Goal: Task Accomplishment & Management: Use online tool/utility

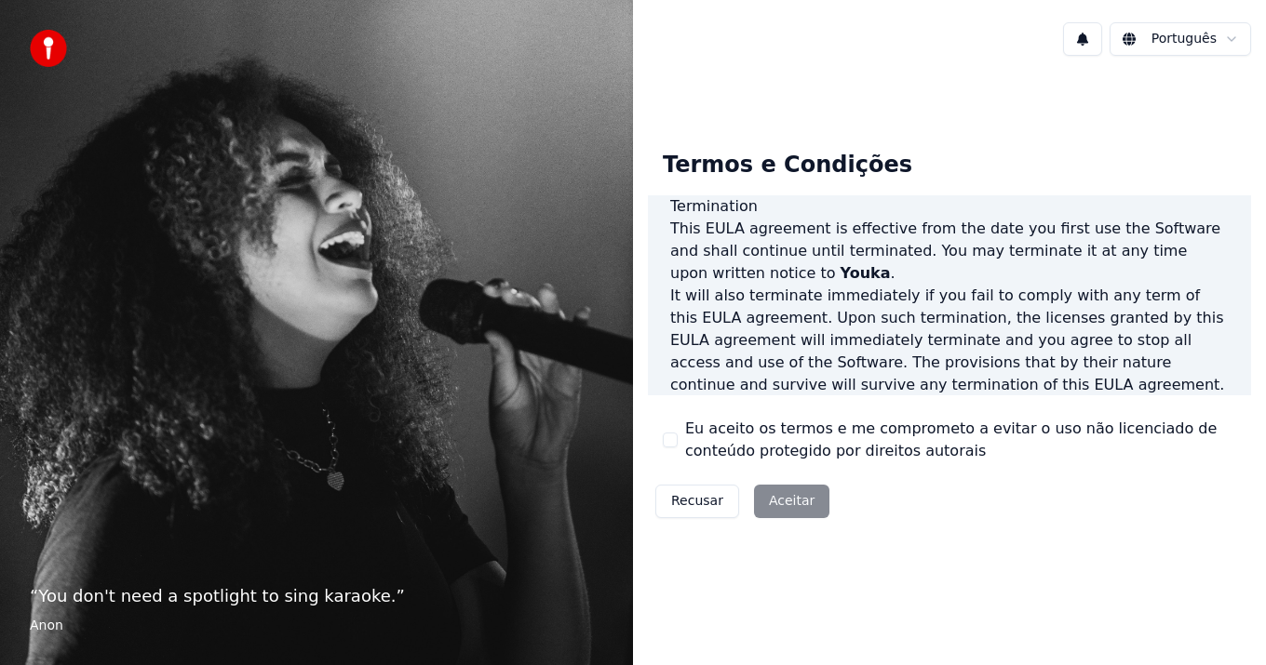
scroll to position [1274, 0]
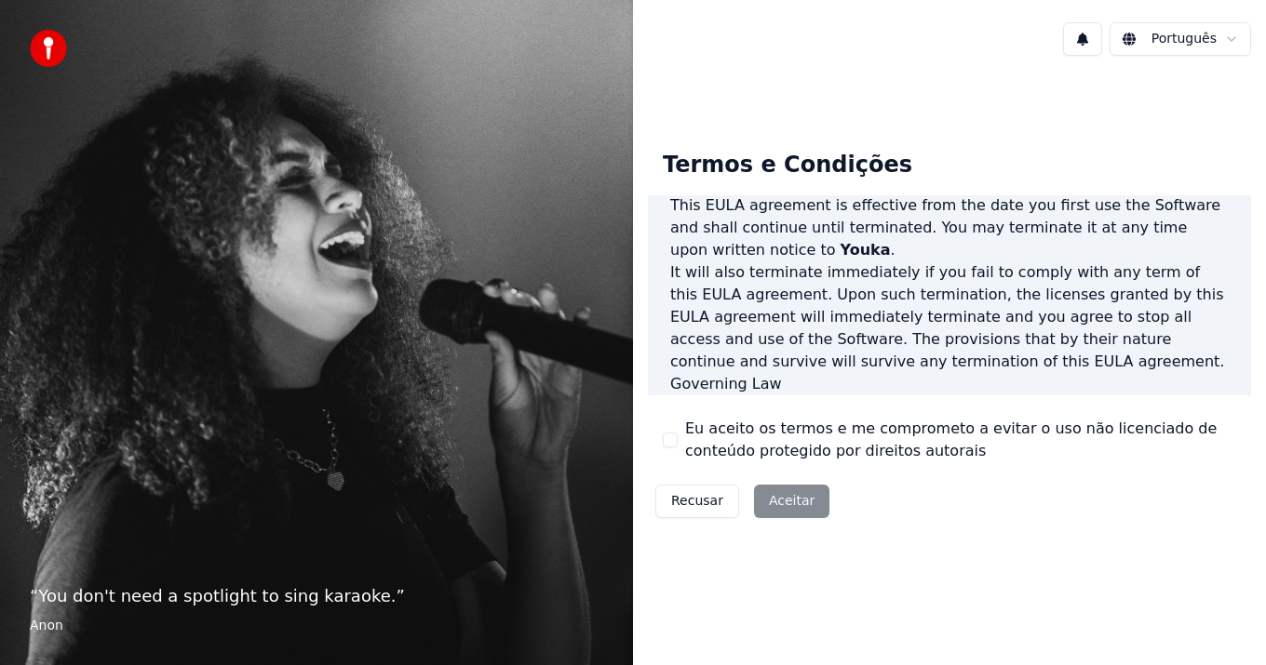
click at [788, 498] on div "Recusar Aceitar" at bounding box center [742, 501] width 189 height 48
click at [664, 435] on button "Eu aceito os termos e me comprometo a evitar o uso não licenciado de conteúdo p…" at bounding box center [670, 440] width 15 height 15
click at [777, 501] on button "Aceitar" at bounding box center [791, 501] width 75 height 33
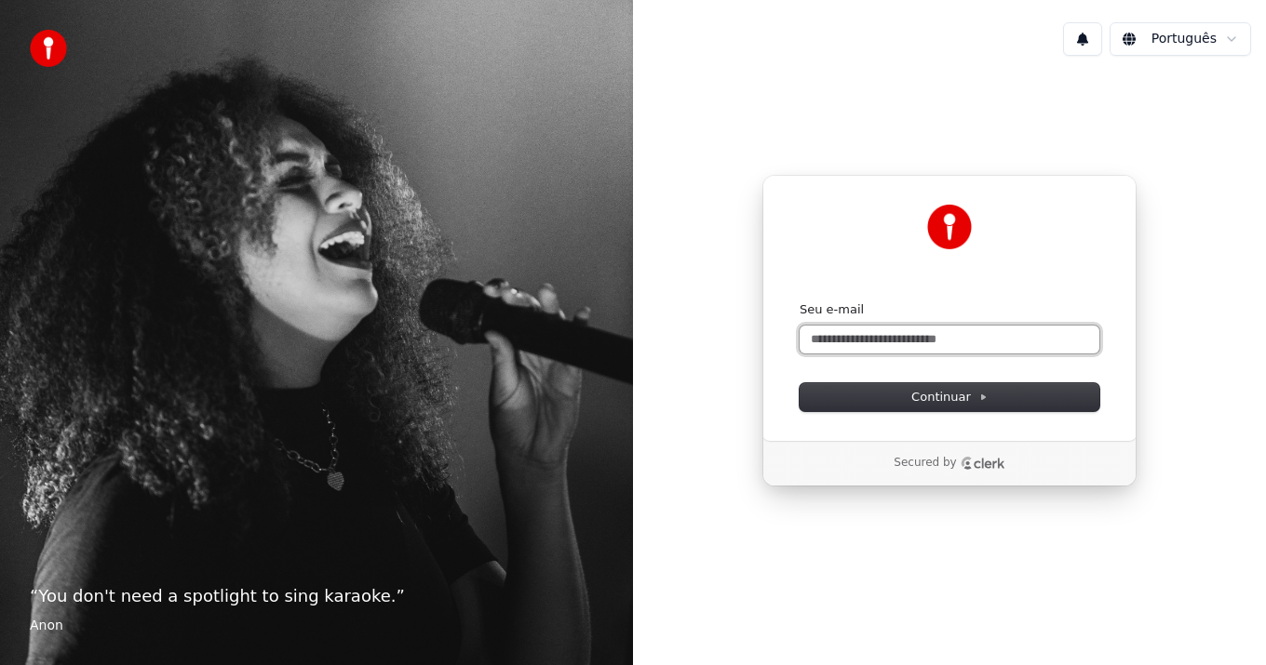
click at [871, 337] on input "Seu e-mail" at bounding box center [949, 340] width 300 height 28
click at [877, 342] on input "Seu e-mail" at bounding box center [949, 340] width 300 height 28
click at [994, 340] on input "Seu e-mail" at bounding box center [949, 340] width 300 height 28
drag, startPoint x: 993, startPoint y: 342, endPoint x: 991, endPoint y: 355, distance: 13.2
click at [944, 327] on div "Seu e-mail" at bounding box center [949, 327] width 300 height 52
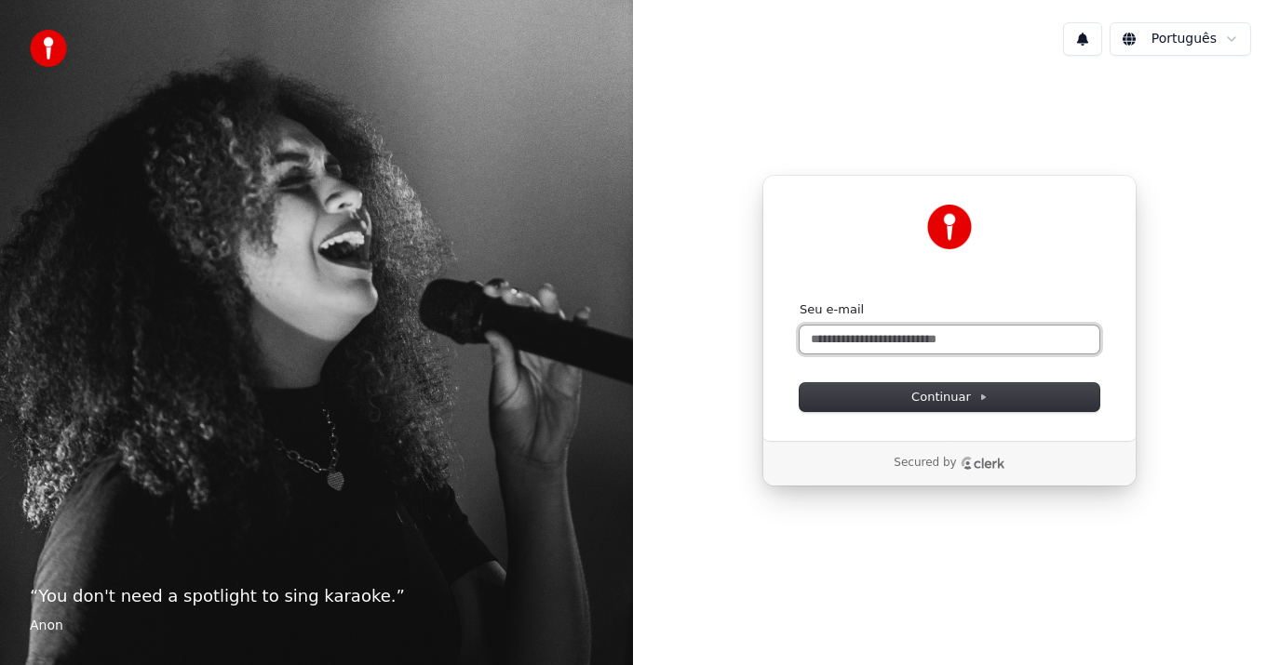
click at [941, 339] on input "Seu e-mail" at bounding box center [949, 340] width 300 height 28
click at [799, 301] on button "submit" at bounding box center [799, 301] width 0 height 0
type input "**********"
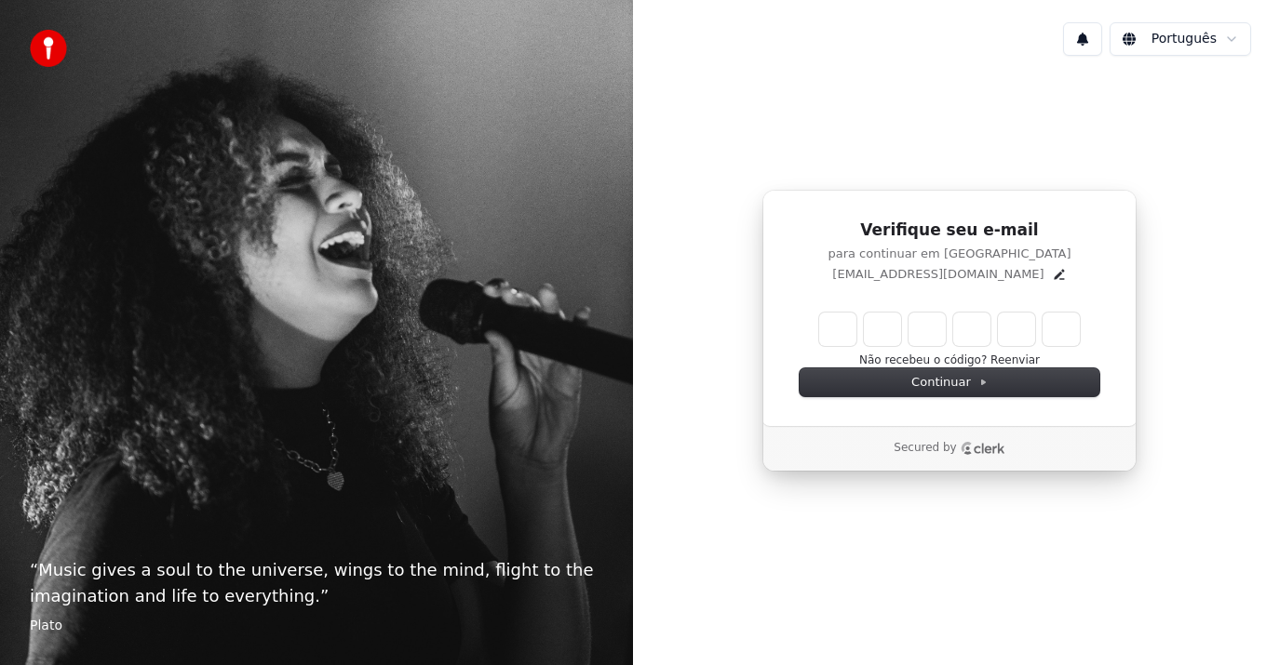
click at [831, 330] on input "Enter verification code" at bounding box center [949, 329] width 261 height 33
type input "******"
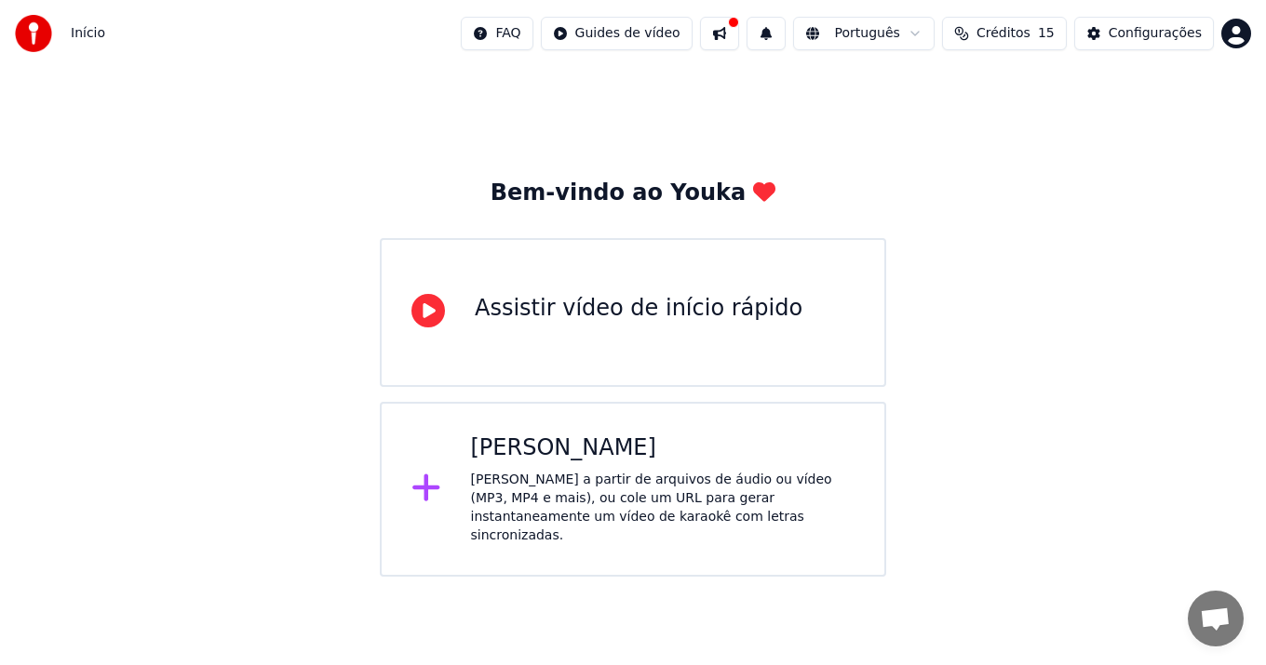
click at [585, 482] on div "[PERSON_NAME] a partir de arquivos de áudio ou vídeo (MP3, MP4 e mais), ou cole…" at bounding box center [663, 508] width 384 height 74
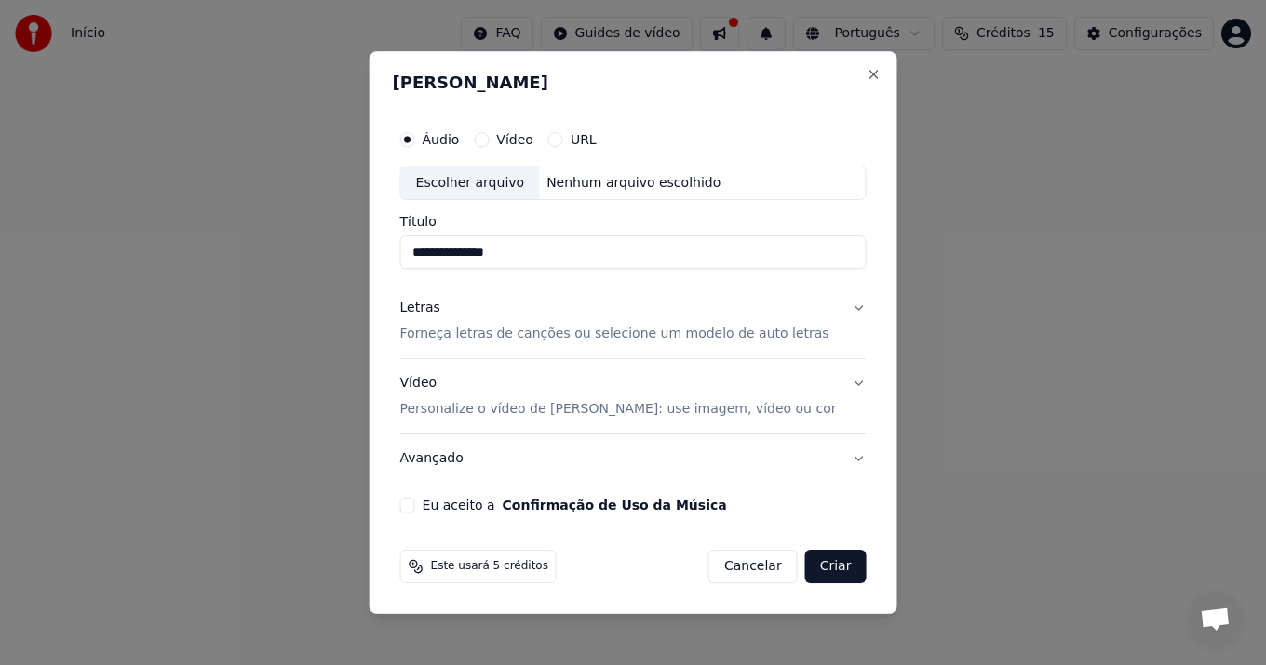
click at [516, 261] on input "**********" at bounding box center [633, 252] width 466 height 33
click at [553, 253] on input "**********" at bounding box center [633, 252] width 466 height 33
type input "**********"
click at [523, 189] on div "Escolher arquivo" at bounding box center [470, 183] width 139 height 33
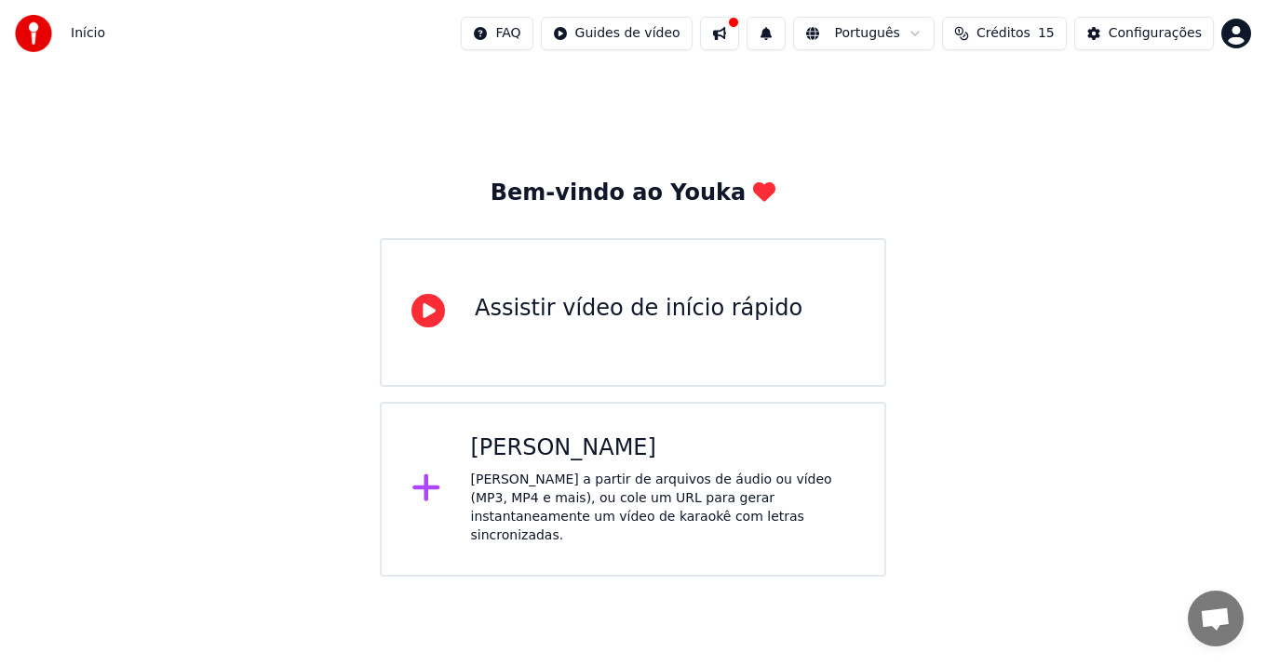
click at [466, 467] on div "Criar Karaokê Crie karaokê a partir de arquivos de áudio ou vídeo (MP3, MP4 e m…" at bounding box center [633, 489] width 506 height 175
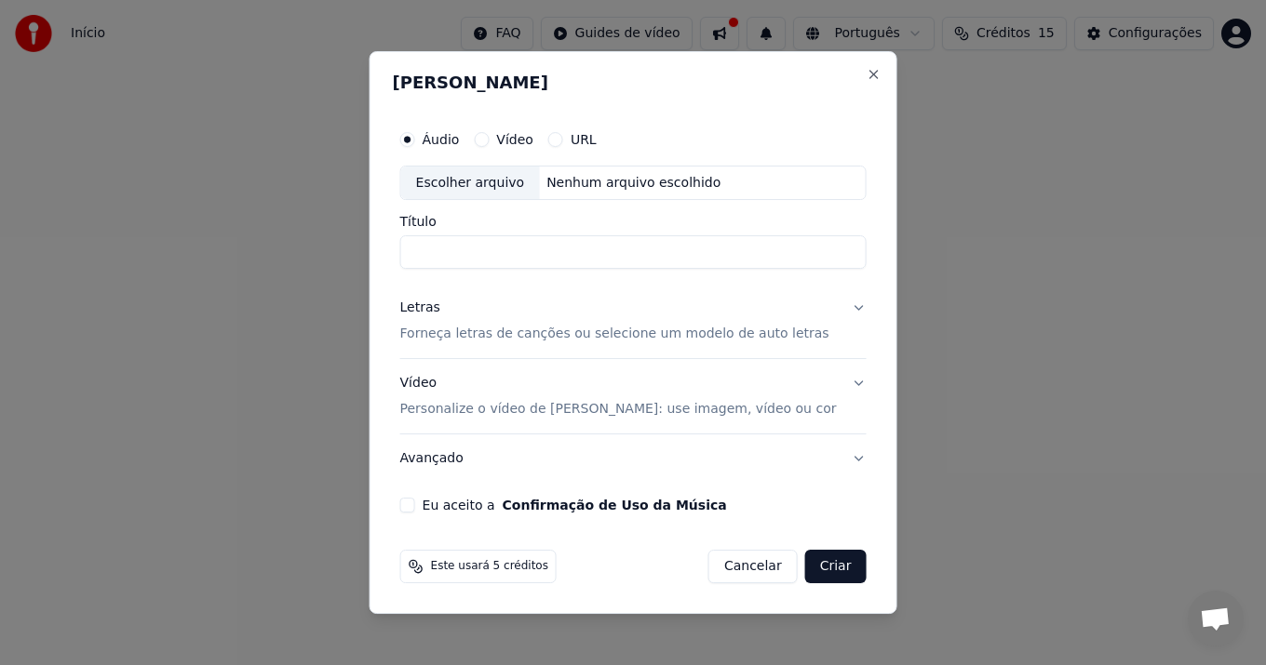
click at [573, 180] on div "Nenhum arquivo escolhido" at bounding box center [633, 183] width 189 height 19
click at [586, 254] on input "**********" at bounding box center [633, 252] width 466 height 33
type input "*******"
click at [556, 350] on button "Letras Forneça letras de canções ou selecione um modelo de auto letras" at bounding box center [633, 322] width 466 height 74
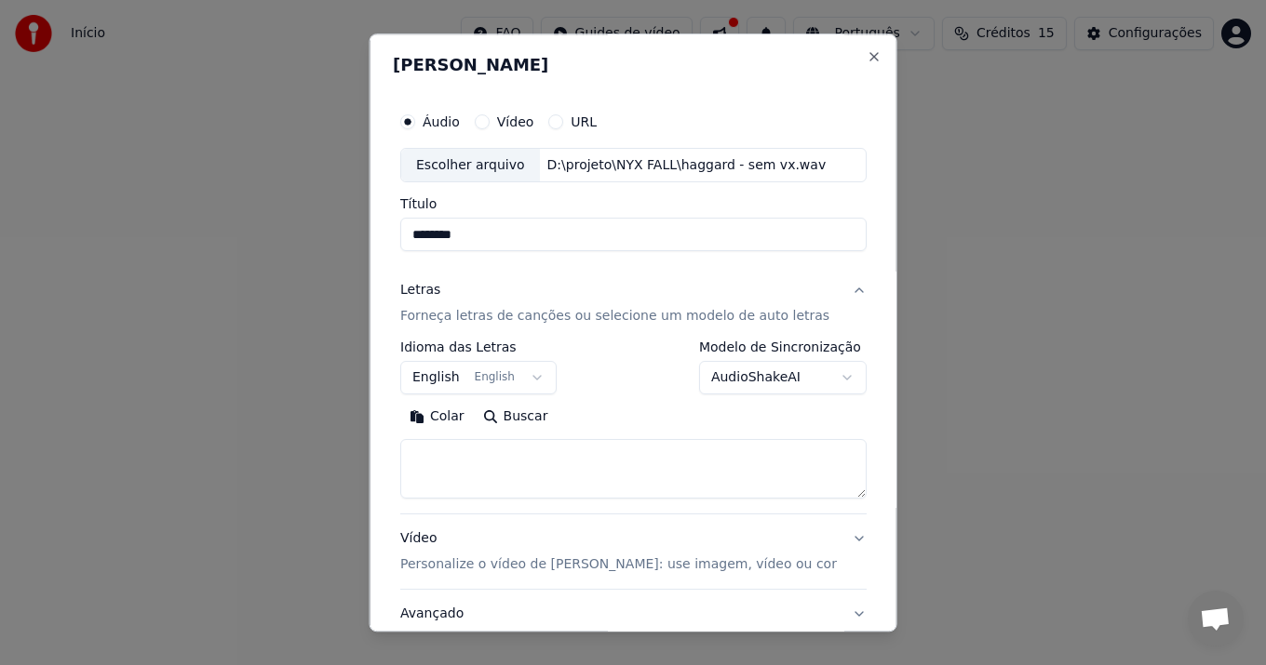
click at [730, 382] on body "**********" at bounding box center [633, 288] width 1266 height 577
click at [518, 448] on textarea at bounding box center [633, 470] width 466 height 60
paste textarea "**********"
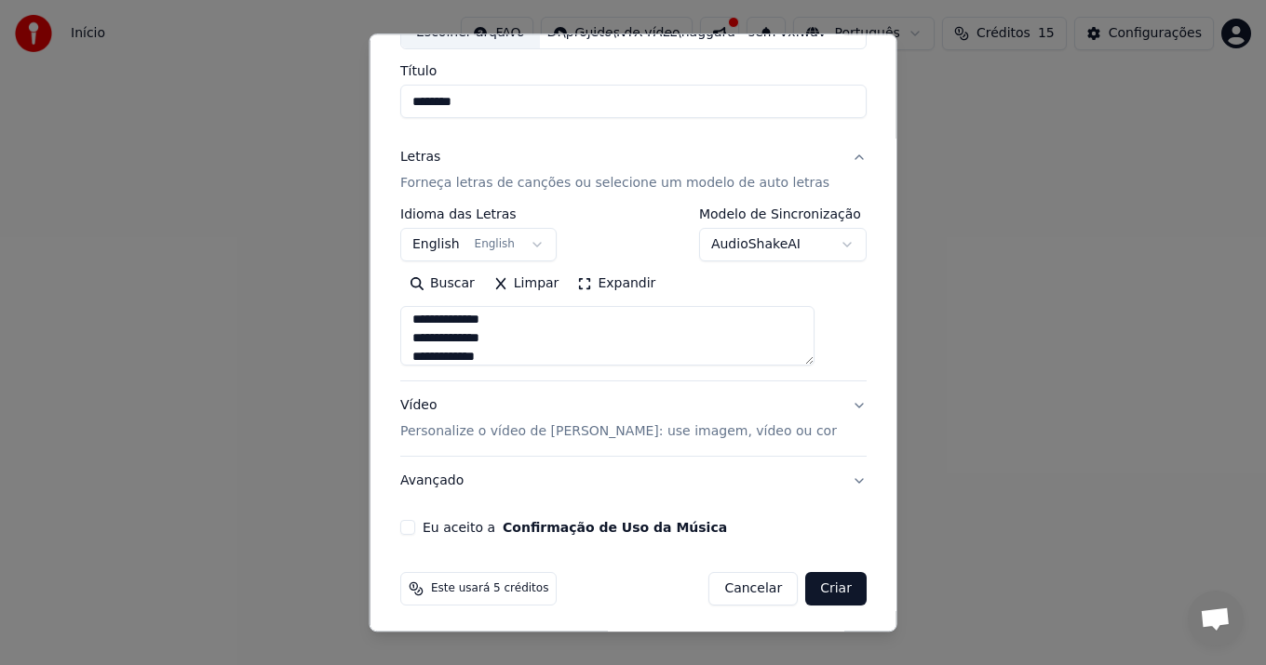
scroll to position [138, 0]
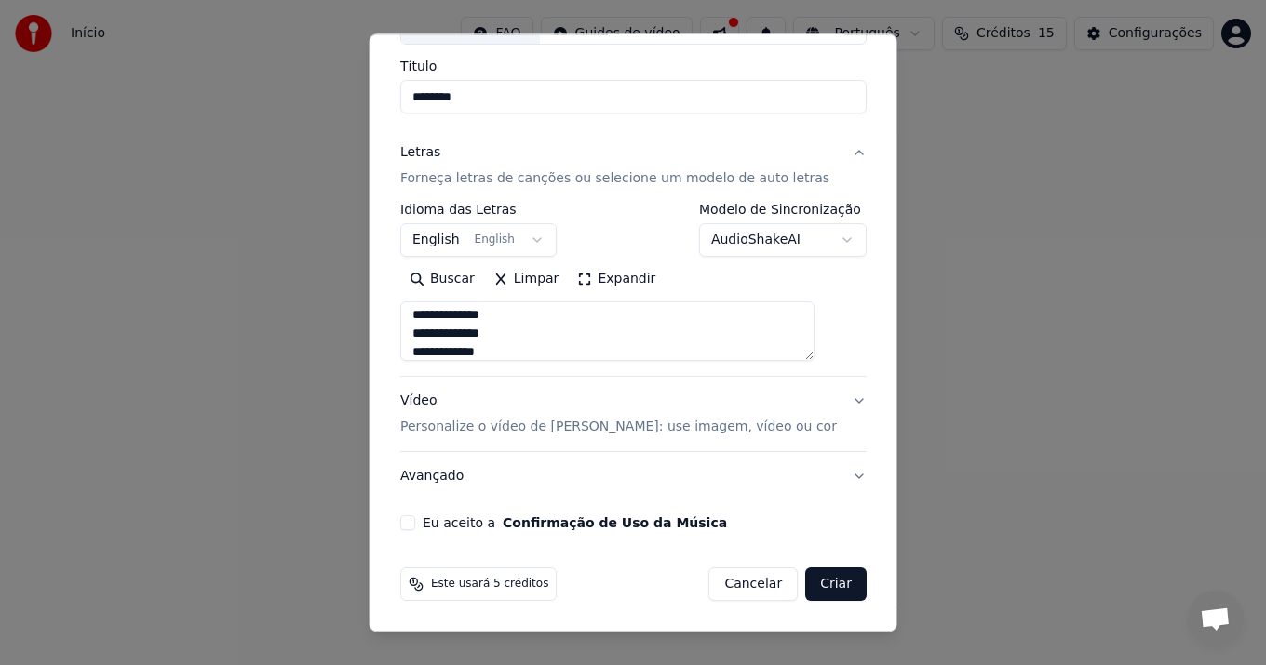
type textarea "**********"
click at [685, 443] on button "Vídeo Personalize o vídeo de karaokê: use imagem, vídeo ou cor" at bounding box center [633, 415] width 466 height 74
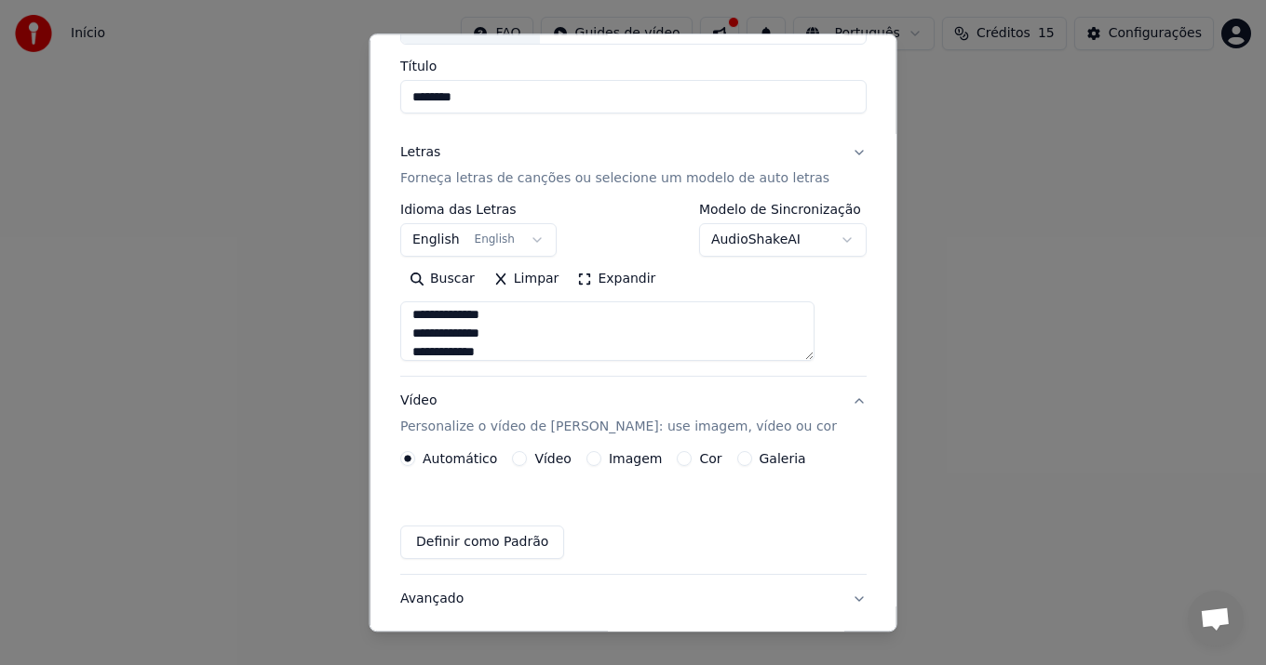
scroll to position [87, 0]
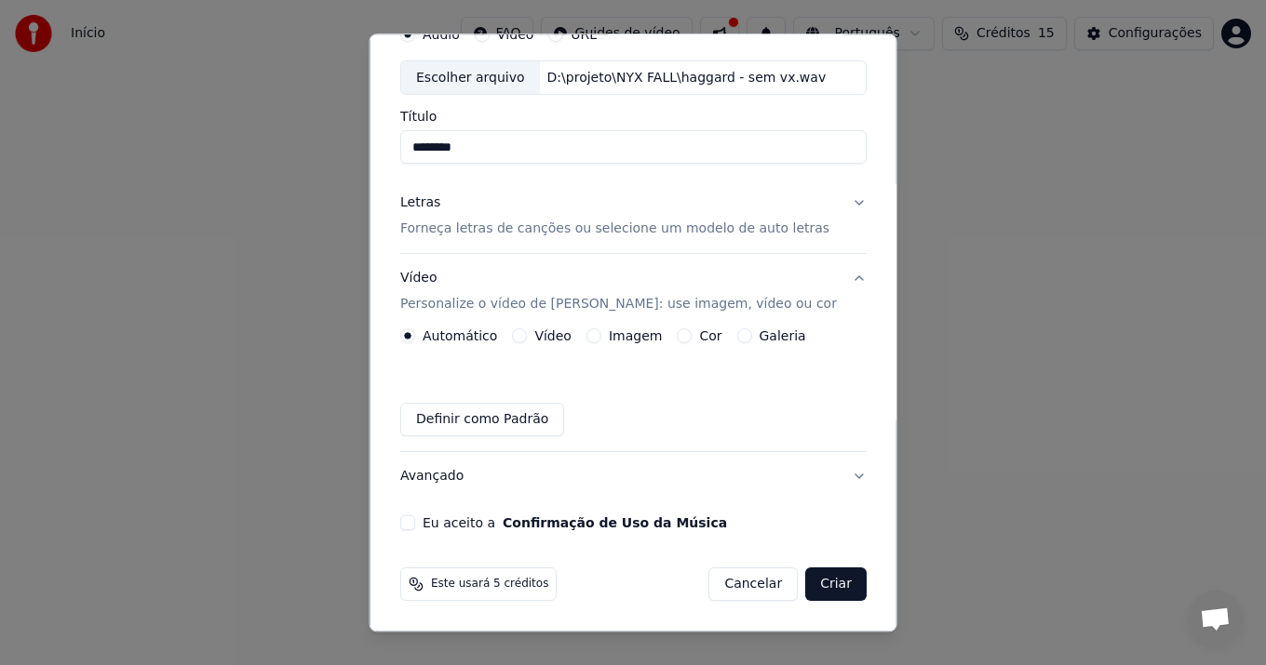
click at [527, 337] on button "Vídeo" at bounding box center [519, 336] width 15 height 15
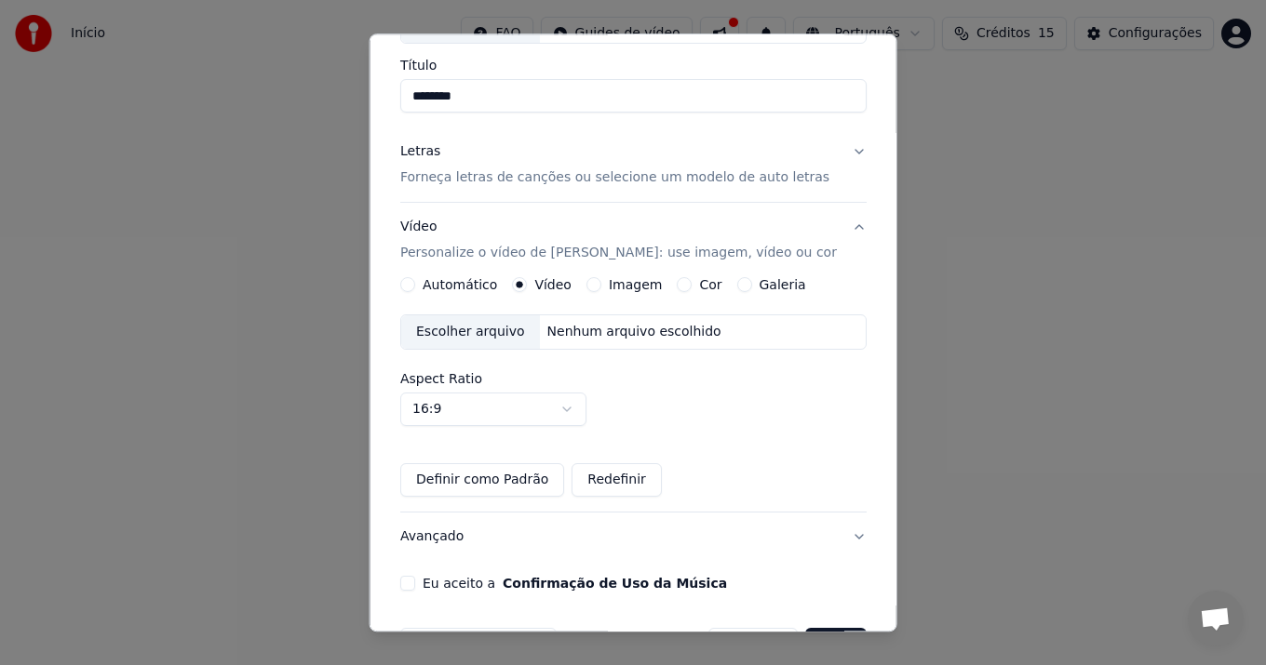
scroll to position [106, 0]
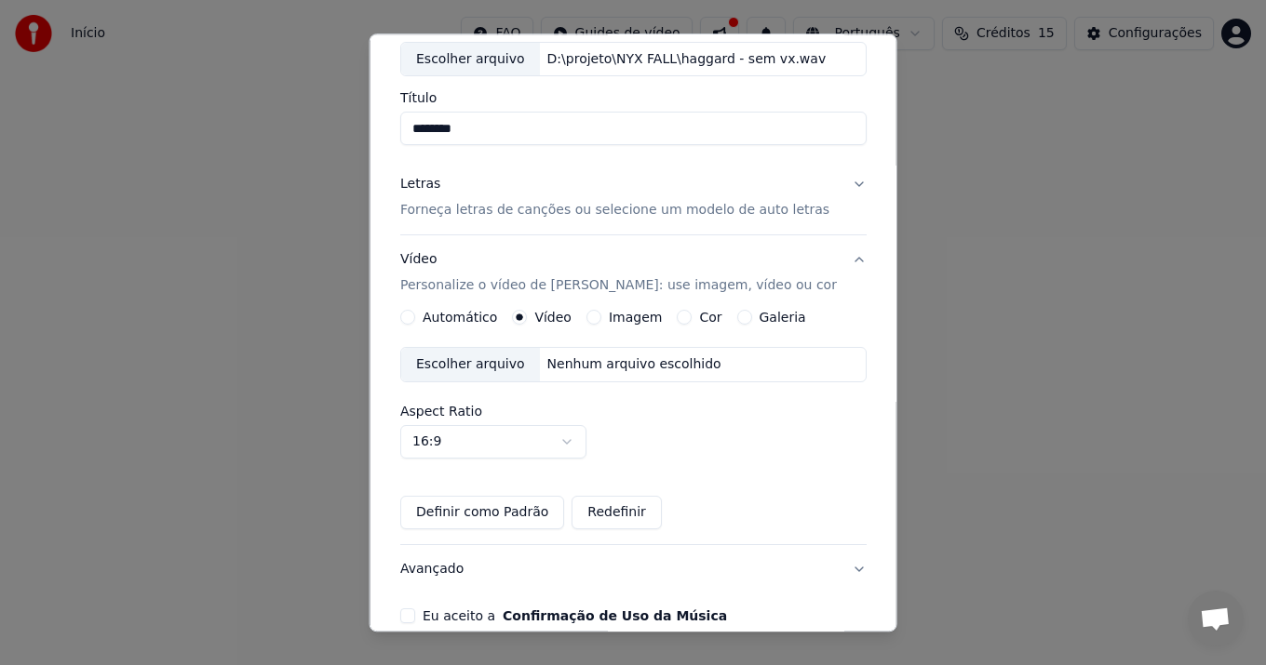
click at [636, 318] on label "Imagem" at bounding box center [634, 318] width 53 height 13
click at [600, 318] on button "Imagem" at bounding box center [592, 318] width 15 height 15
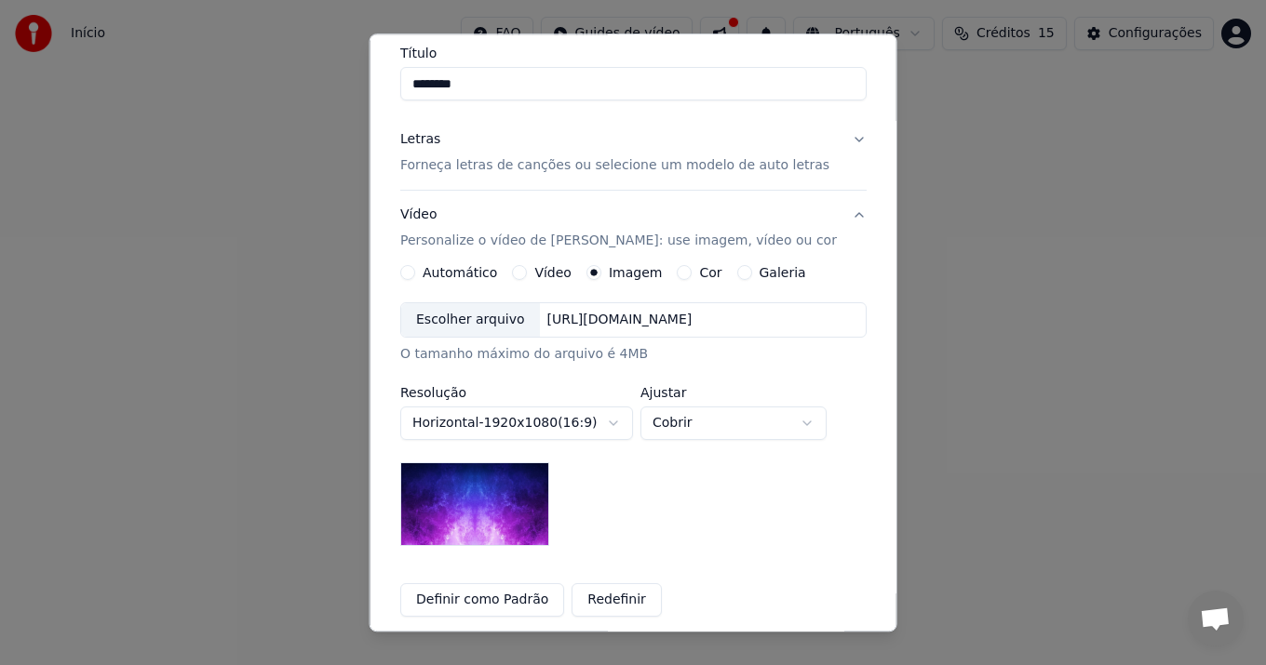
scroll to position [145, 0]
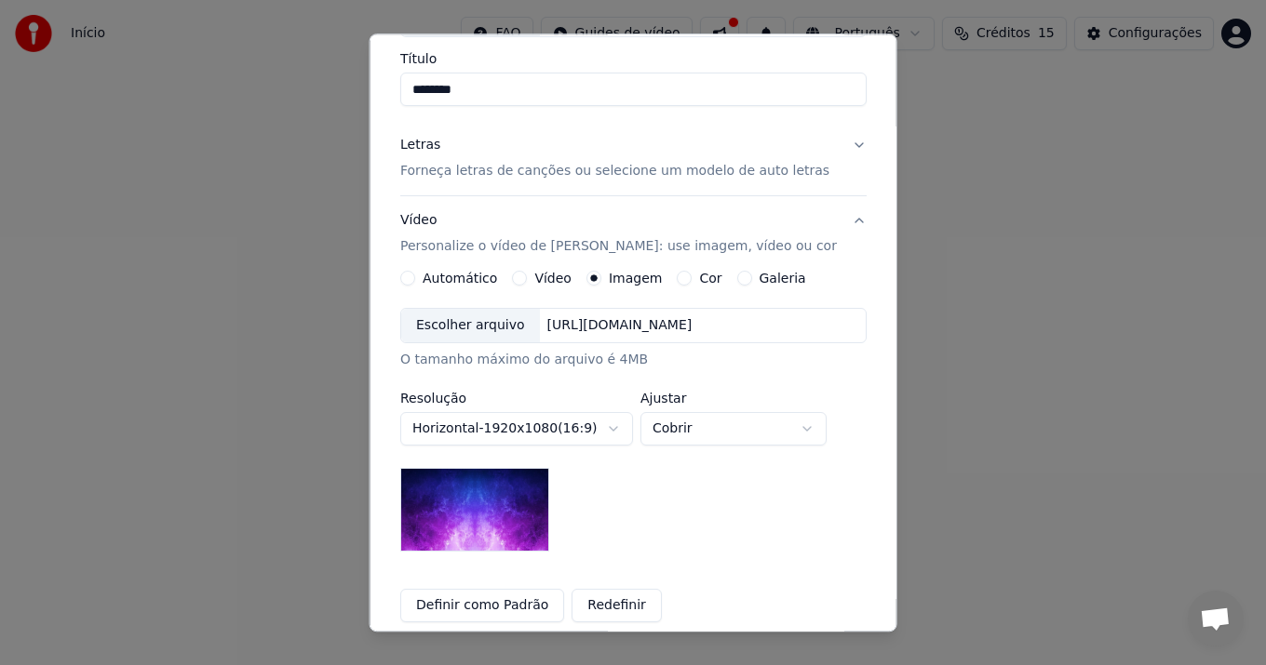
click at [678, 280] on button "Cor" at bounding box center [684, 279] width 15 height 15
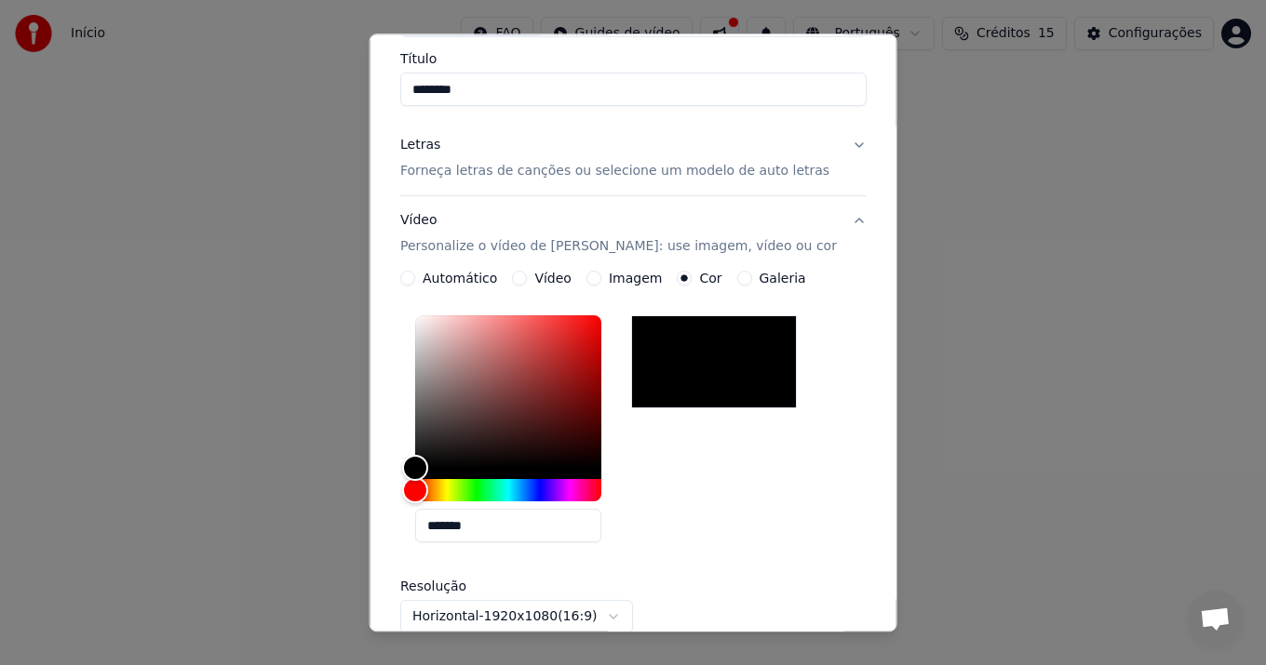
scroll to position [413, 0]
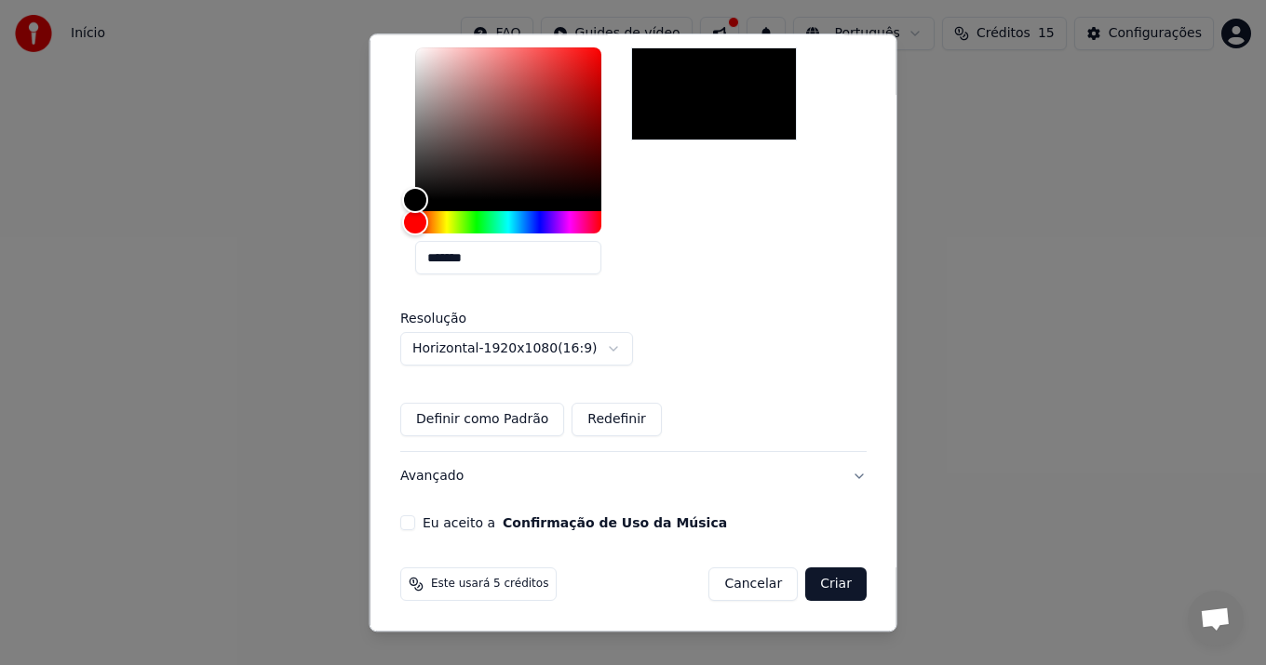
click at [416, 529] on div "**********" at bounding box center [633, 111] width 481 height 856
click at [415, 524] on button "Eu aceito a Confirmação de Uso da Música" at bounding box center [407, 523] width 15 height 15
click at [805, 586] on button "Criar" at bounding box center [835, 585] width 61 height 33
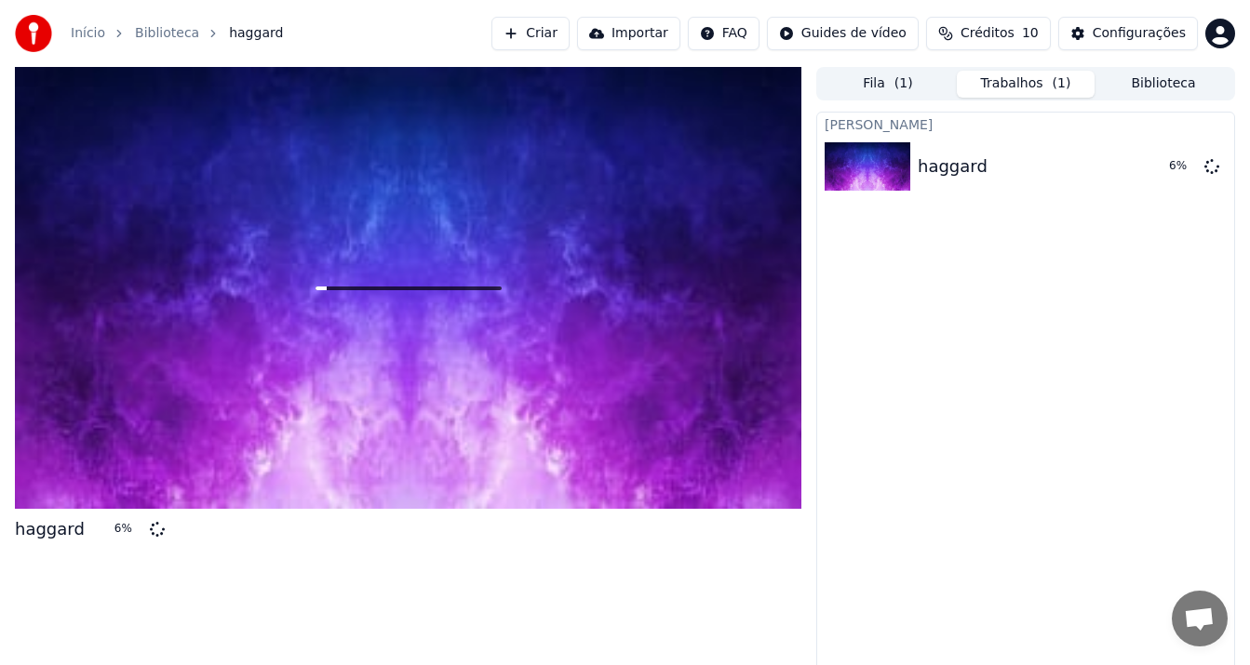
drag, startPoint x: 267, startPoint y: 581, endPoint x: 266, endPoint y: 521, distance: 59.6
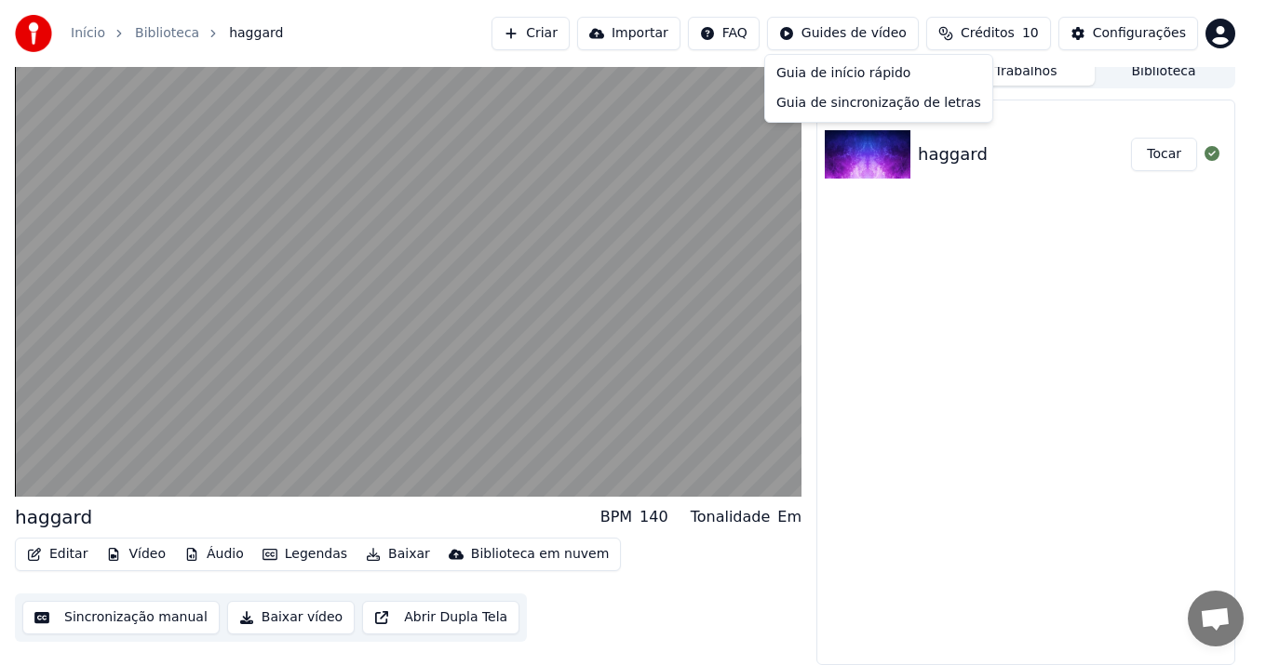
click at [864, 38] on html "Início Biblioteca haggard Criar Importar FAQ Guides de vídeo Créditos 10 Config…" at bounding box center [633, 320] width 1266 height 665
click at [972, 377] on html "Início Biblioteca haggard Criar Importar FAQ Guides de vídeo Créditos 10 Config…" at bounding box center [633, 320] width 1266 height 665
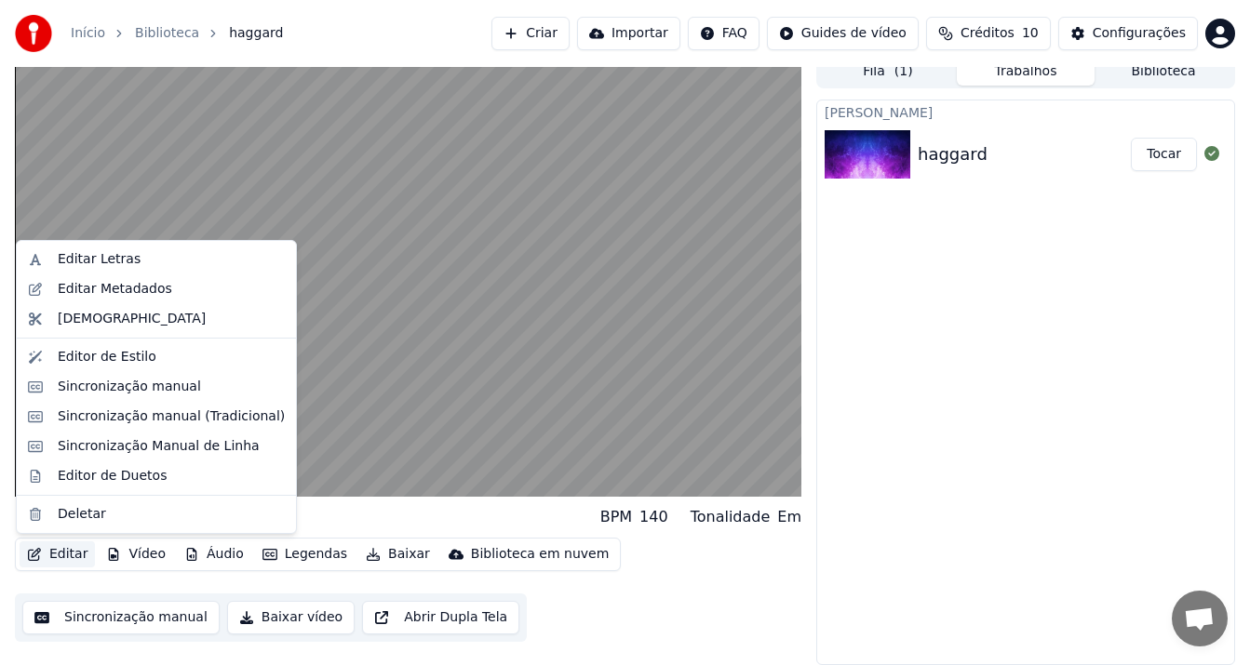
click at [53, 554] on button "Editar" at bounding box center [57, 555] width 75 height 26
click at [65, 551] on button "Editar" at bounding box center [57, 555] width 75 height 26
click at [99, 396] on div "Sincronização manual" at bounding box center [156, 387] width 272 height 30
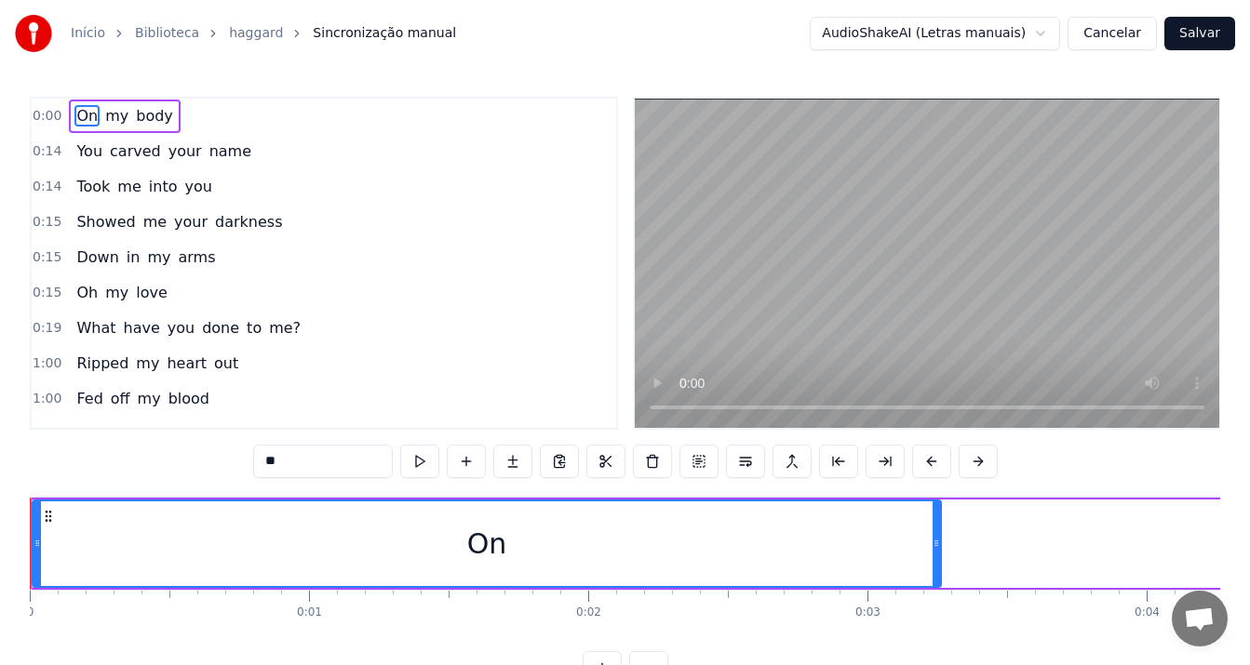
drag, startPoint x: 496, startPoint y: 545, endPoint x: 702, endPoint y: 546, distance: 205.7
click at [702, 546] on div "On" at bounding box center [486, 544] width 906 height 85
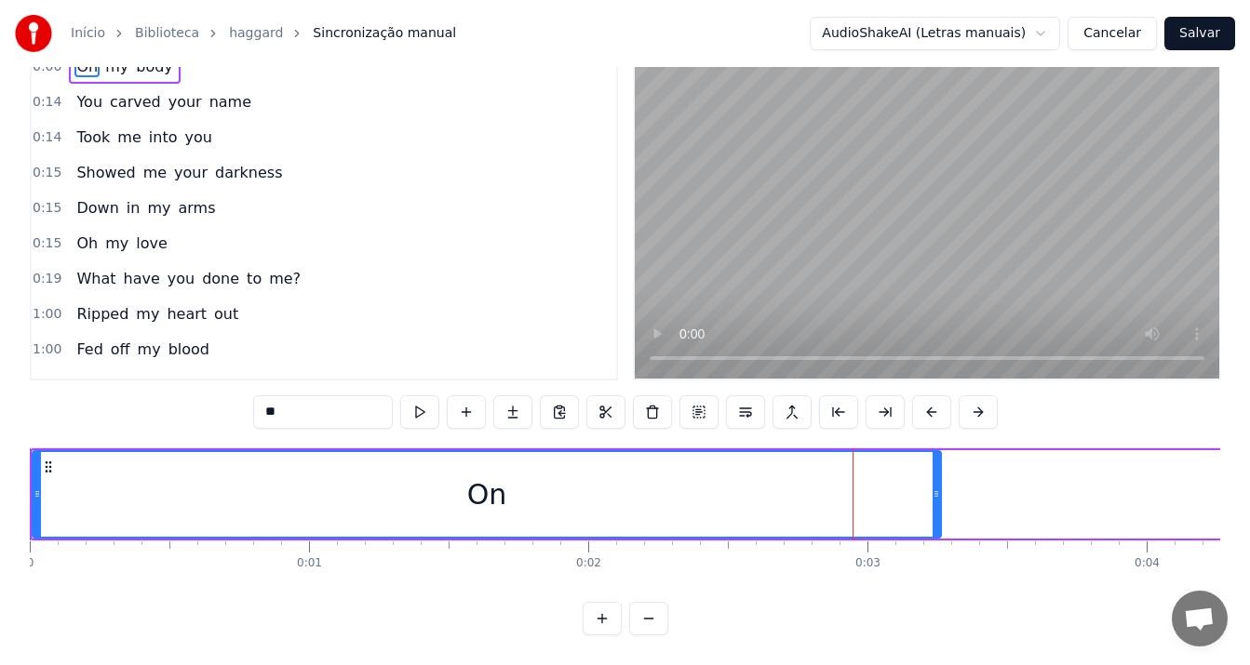
drag, startPoint x: 480, startPoint y: 435, endPoint x: 465, endPoint y: 523, distance: 88.7
click at [703, 475] on div "On" at bounding box center [486, 494] width 906 height 85
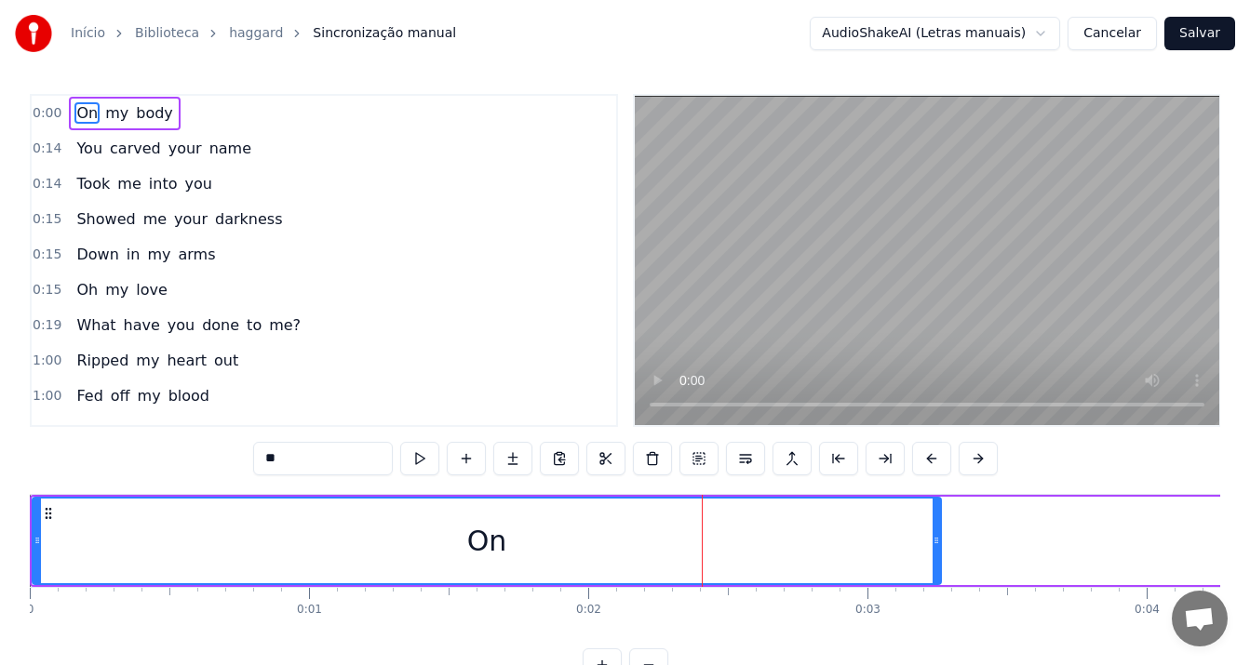
scroll to position [0, 0]
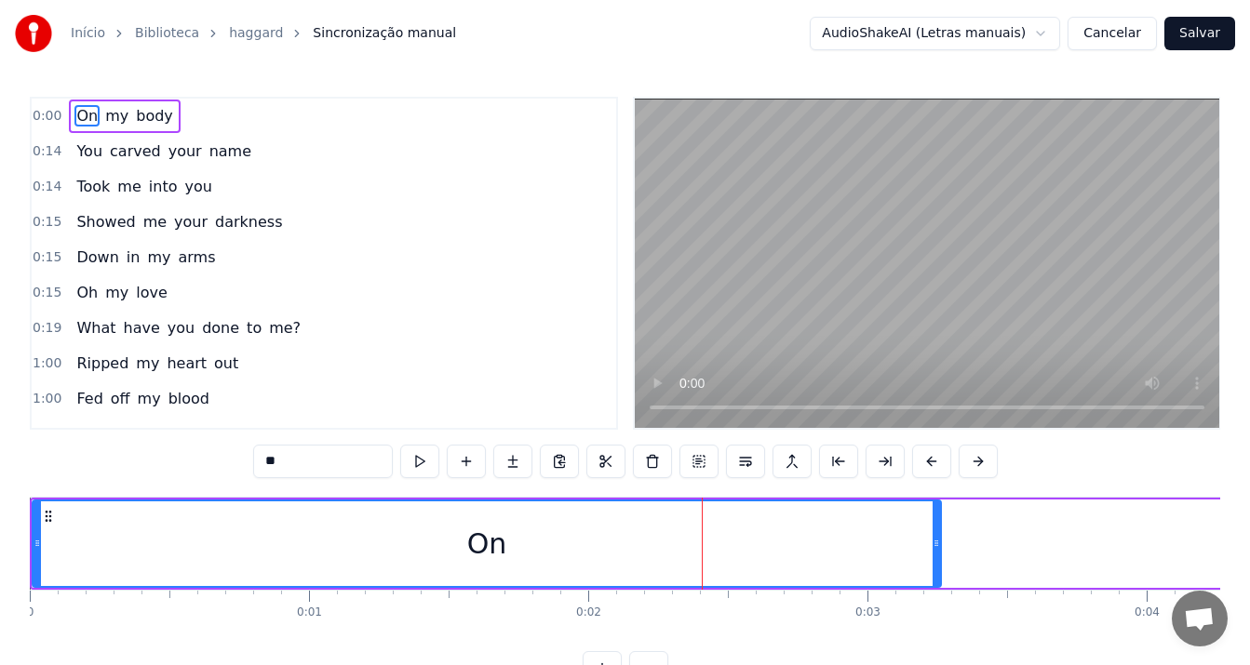
drag, startPoint x: 363, startPoint y: 556, endPoint x: 713, endPoint y: 543, distance: 350.1
click at [706, 543] on div "On" at bounding box center [486, 544] width 906 height 85
click at [731, 542] on div "On" at bounding box center [486, 544] width 906 height 85
click at [853, 543] on div "On" at bounding box center [486, 544] width 906 height 85
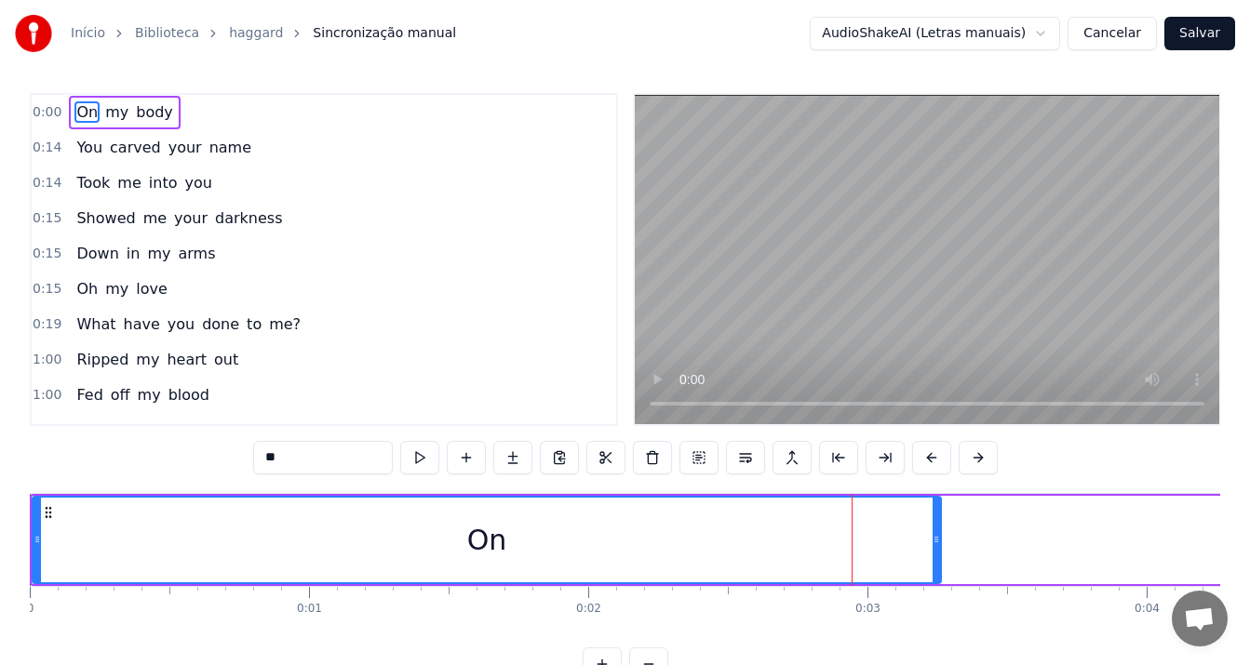
scroll to position [65, 0]
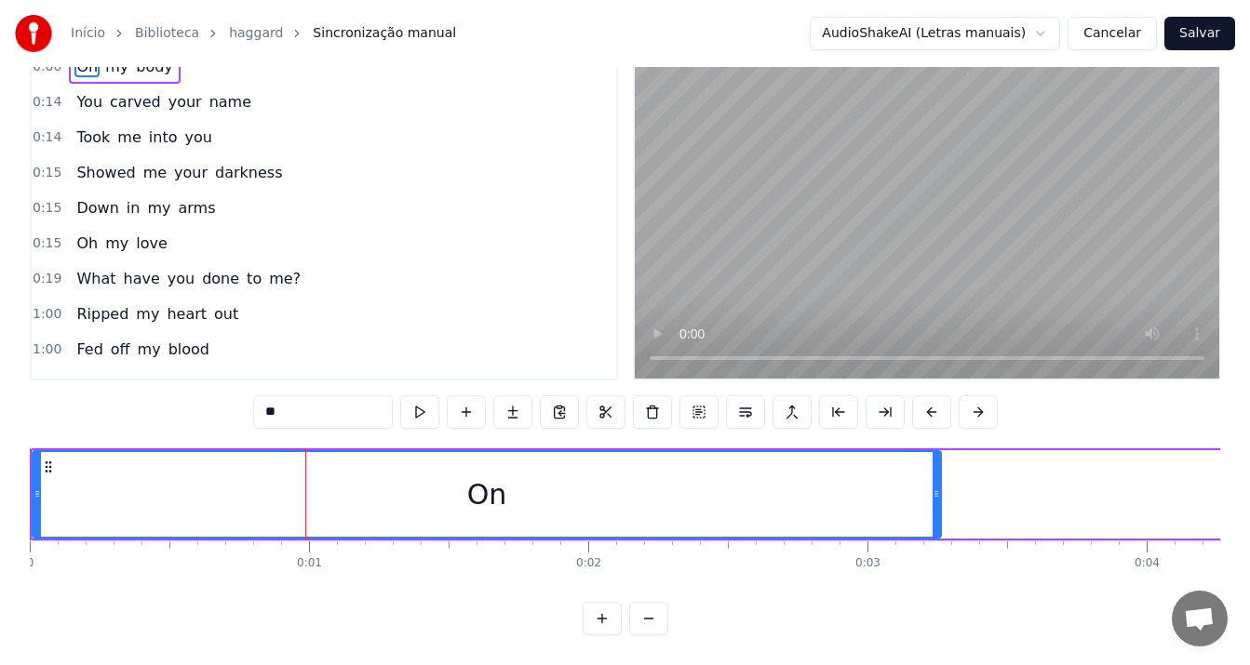
drag, startPoint x: 464, startPoint y: 476, endPoint x: 580, endPoint y: 476, distance: 115.4
click at [580, 476] on div "On" at bounding box center [486, 494] width 906 height 85
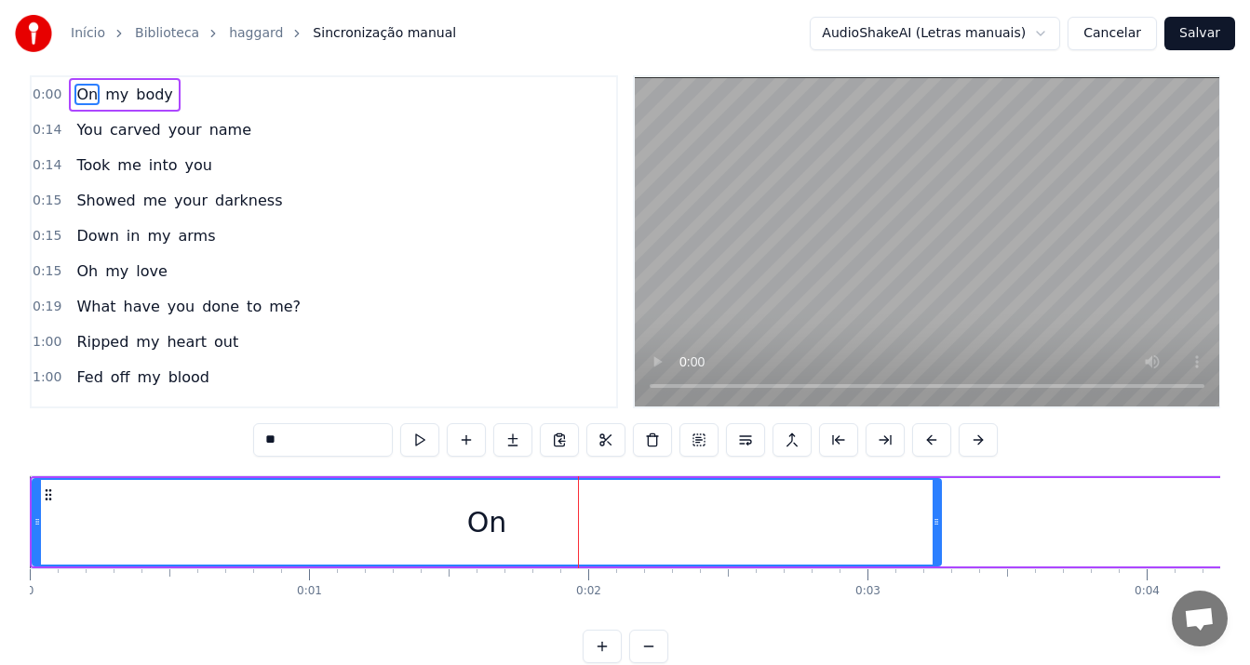
scroll to position [0, 0]
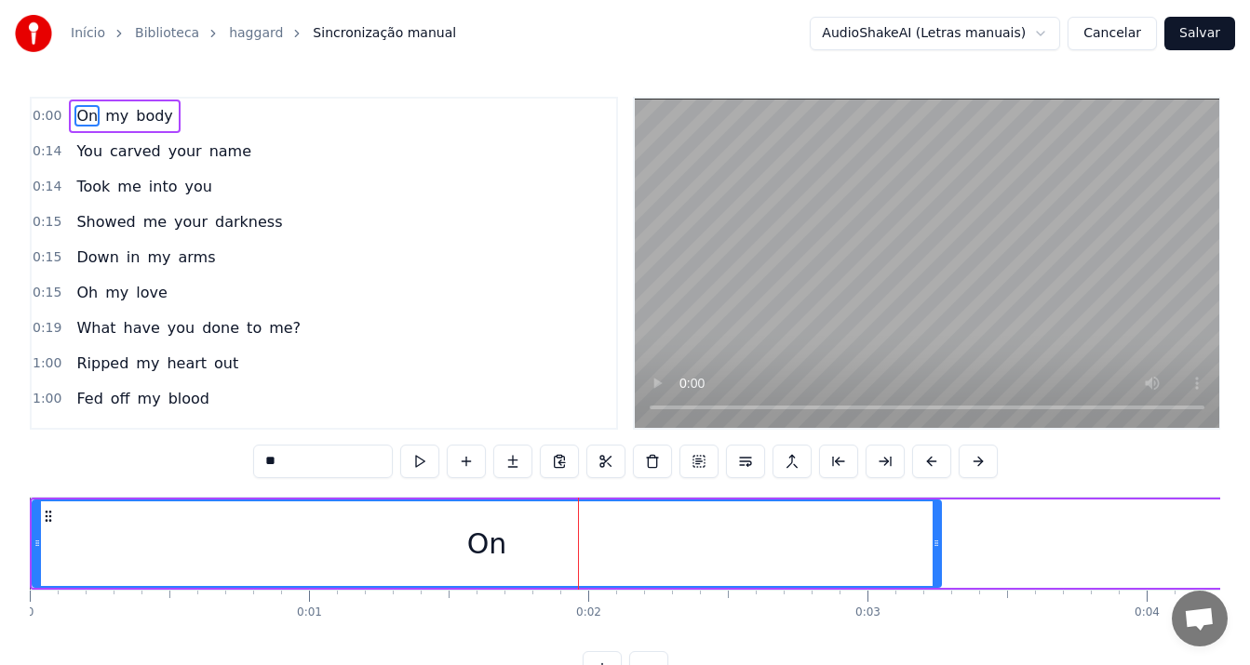
click at [74, 118] on span "On" at bounding box center [86, 115] width 25 height 21
drag, startPoint x: 74, startPoint y: 118, endPoint x: 310, endPoint y: 146, distance: 238.0
click at [310, 146] on div "0:00 On my body 0:14 You carved your name 0:14 Took me into you 0:15 Showed me …" at bounding box center [324, 263] width 588 height 333
click at [44, 120] on span "0:00" at bounding box center [47, 116] width 29 height 19
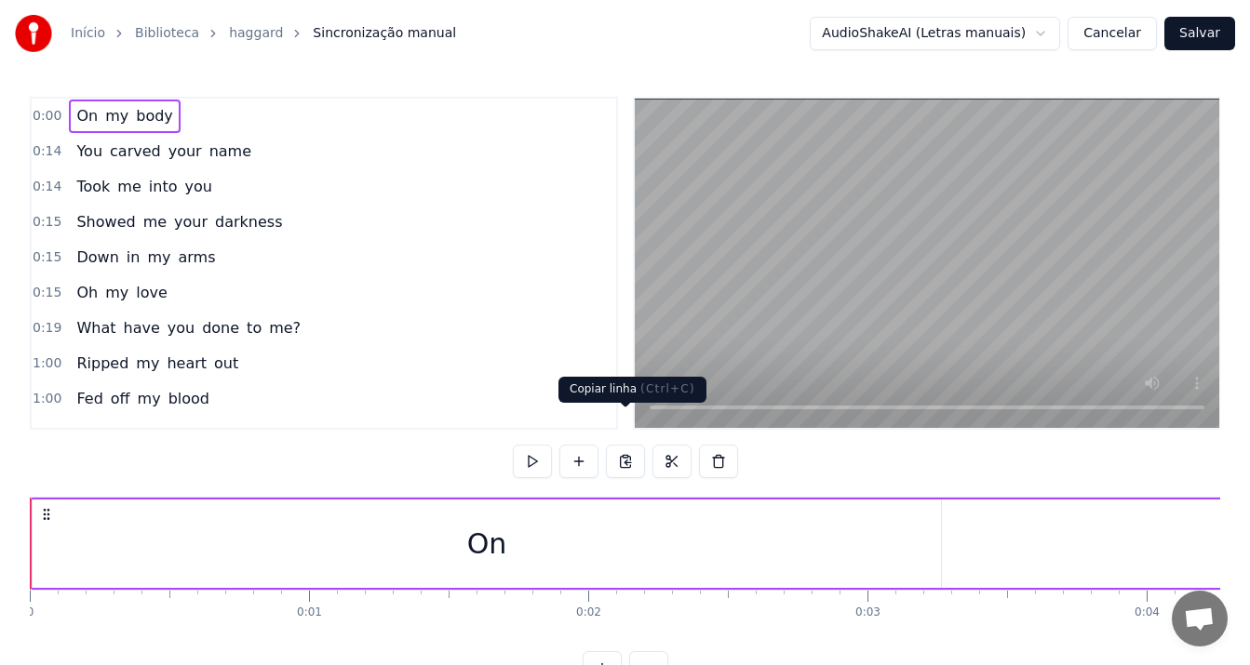
scroll to position [65, 0]
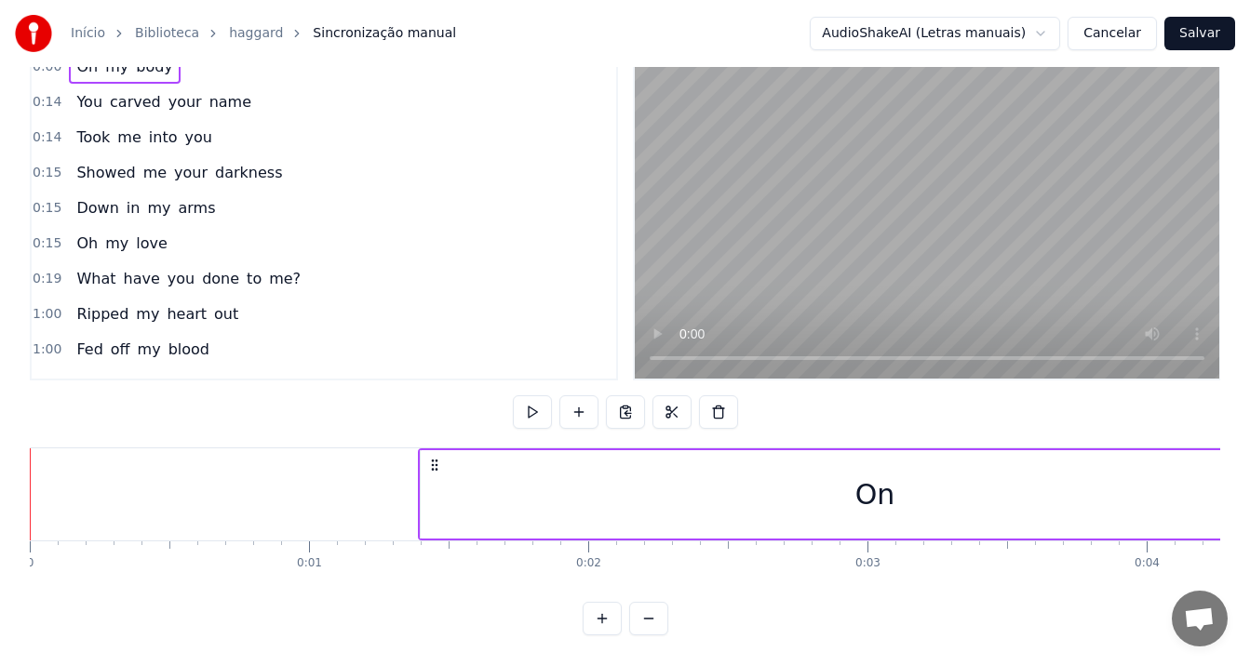
drag, startPoint x: 45, startPoint y: 447, endPoint x: 433, endPoint y: 477, distance: 389.2
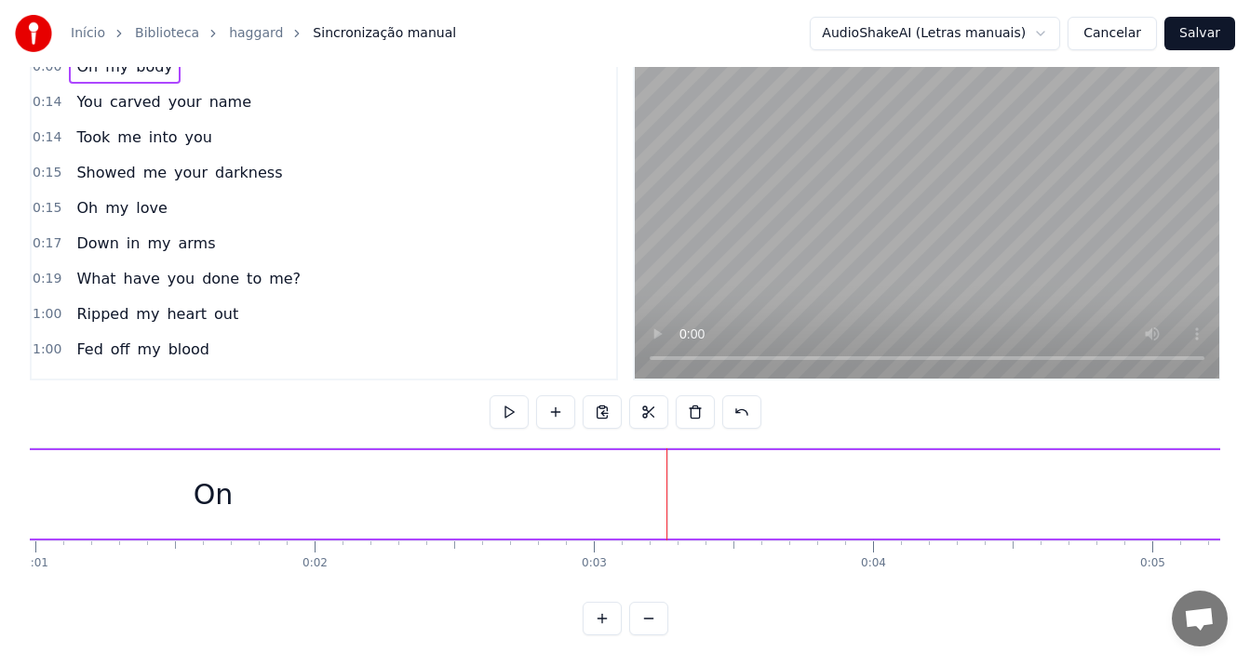
scroll to position [0, 3390]
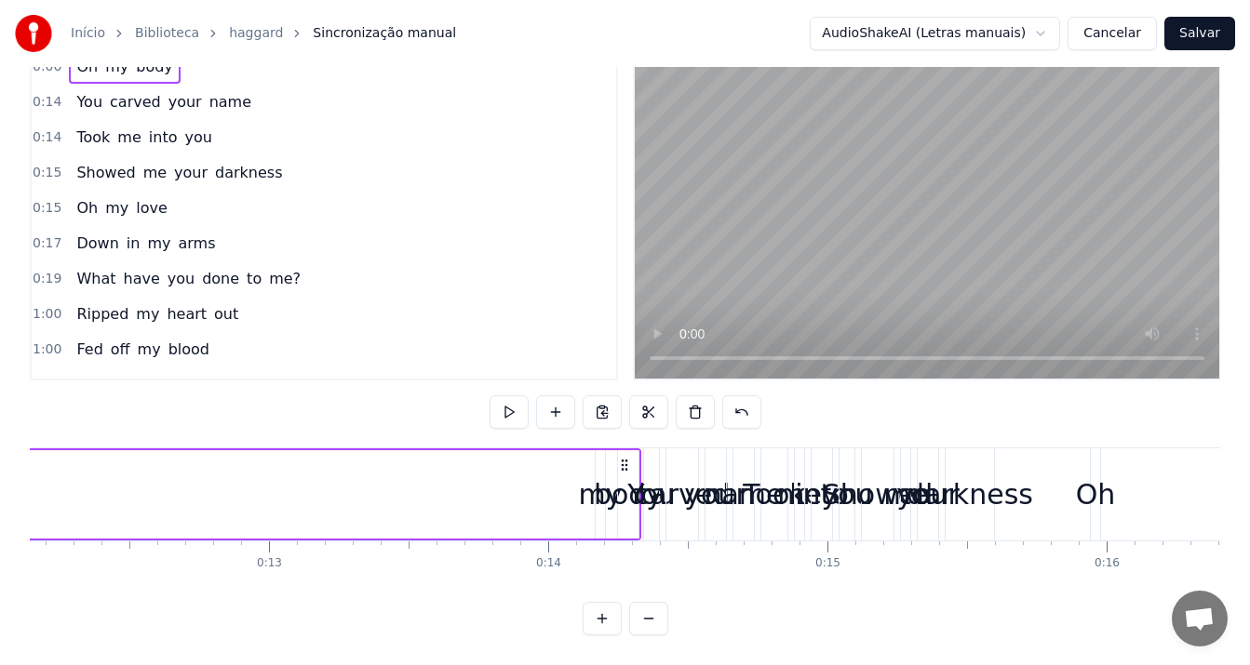
click at [1140, 47] on button "Cancelar" at bounding box center [1111, 33] width 89 height 33
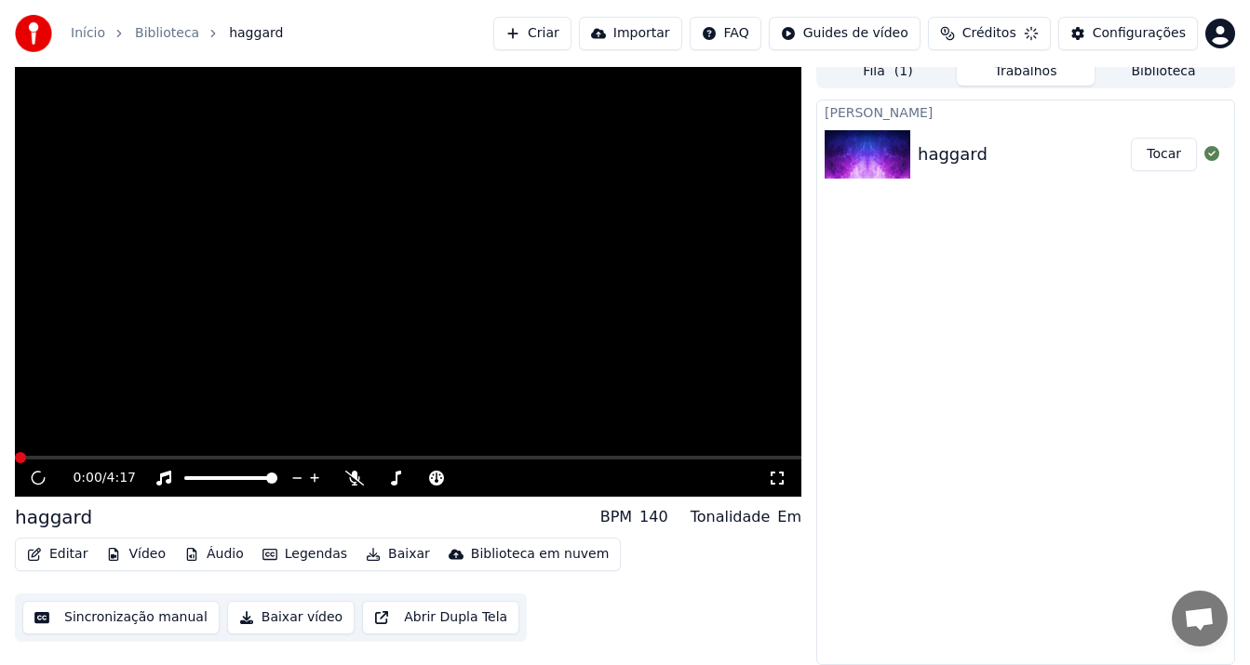
scroll to position [12, 0]
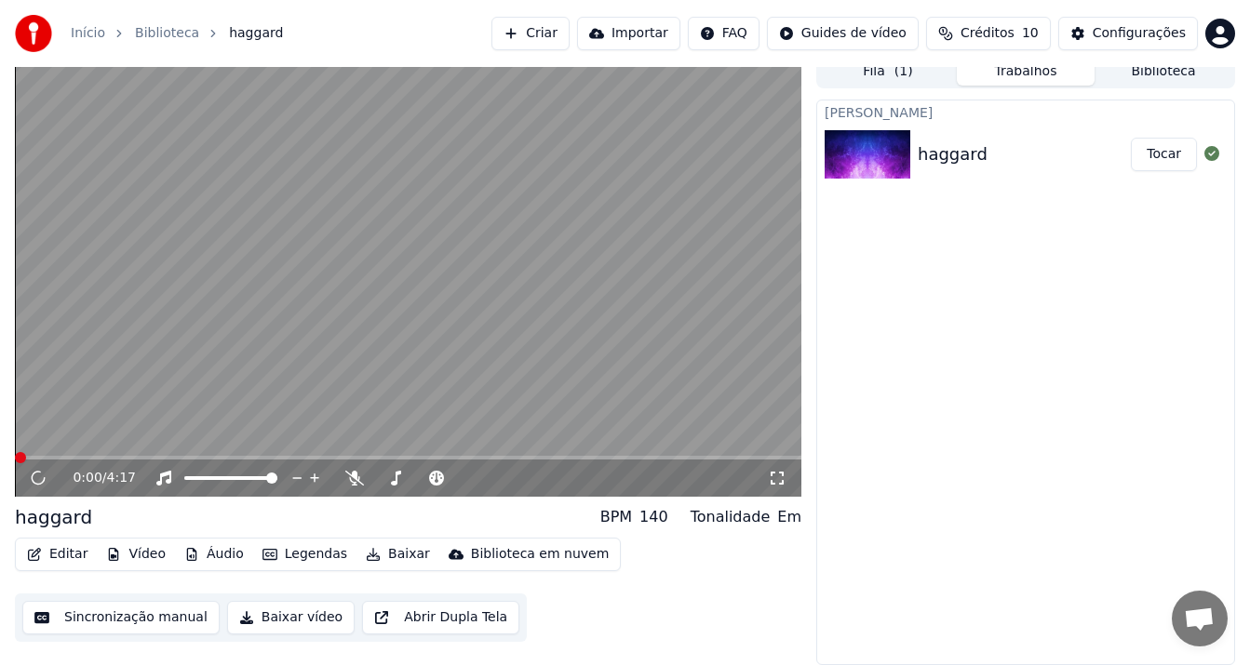
drag, startPoint x: 1139, startPoint y: 47, endPoint x: 1119, endPoint y: 182, distance: 137.4
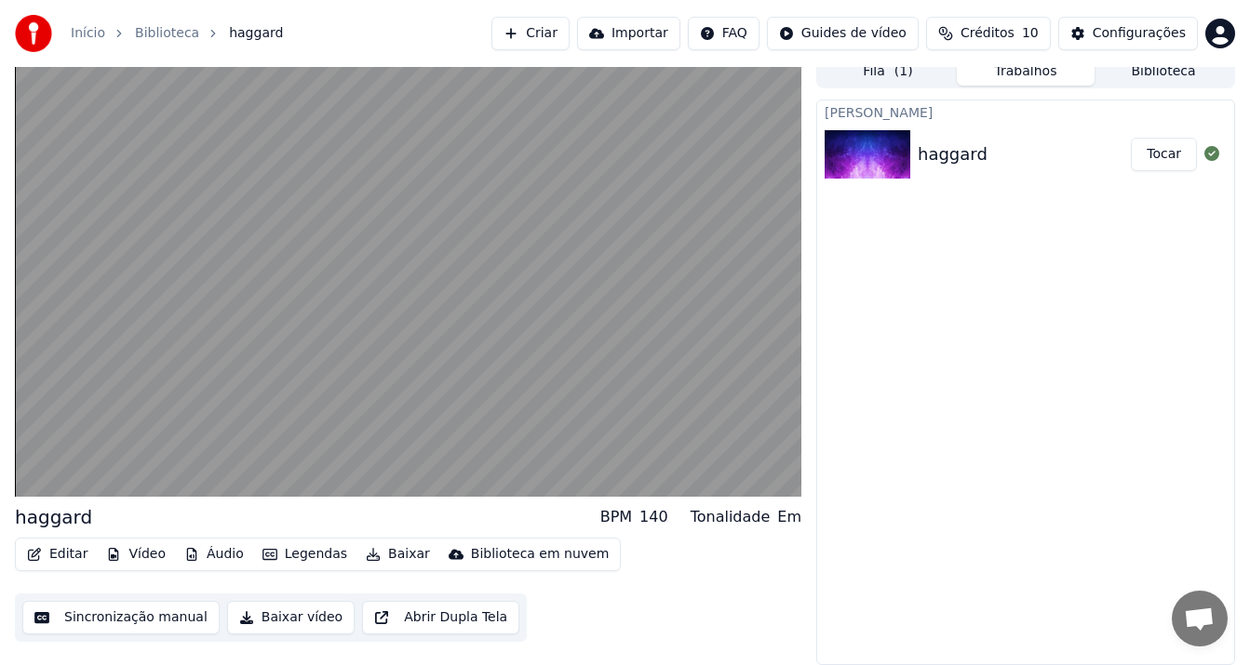
click at [548, 36] on button "Criar" at bounding box center [530, 33] width 78 height 33
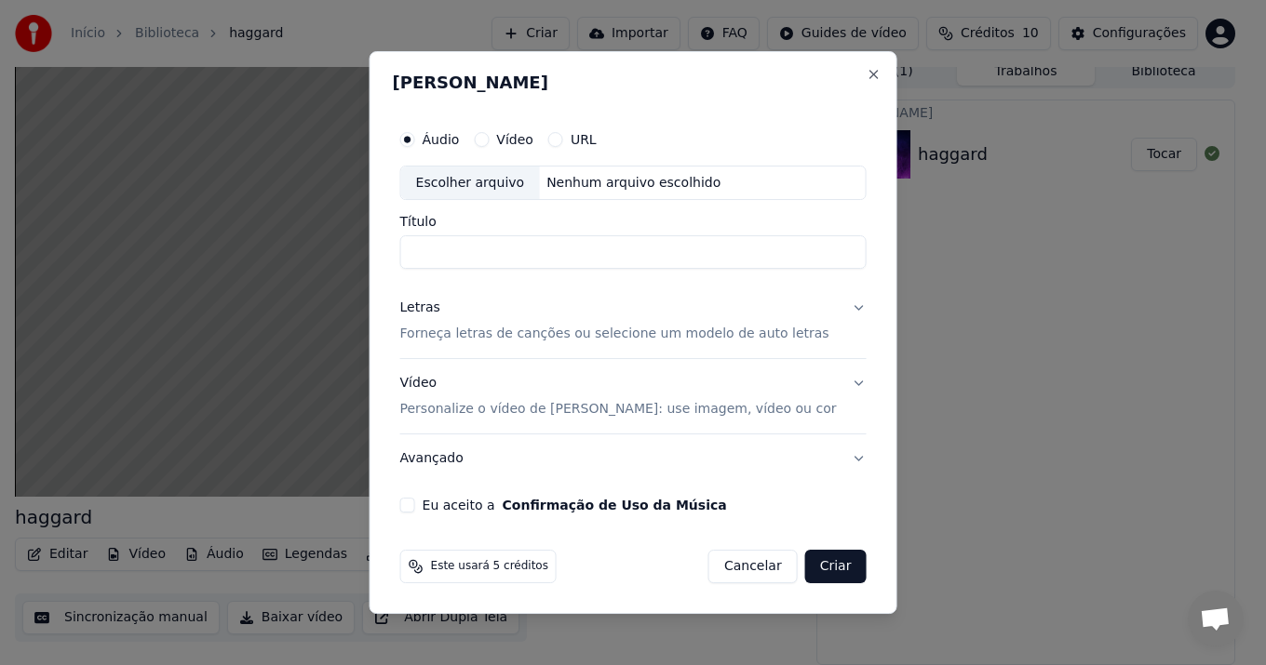
click at [515, 140] on div "Vídeo" at bounding box center [504, 139] width 60 height 15
click at [512, 141] on div "Vídeo" at bounding box center [504, 139] width 60 height 15
click at [489, 141] on button "Vídeo" at bounding box center [481, 139] width 15 height 15
click at [485, 141] on circle "button" at bounding box center [481, 139] width 7 height 7
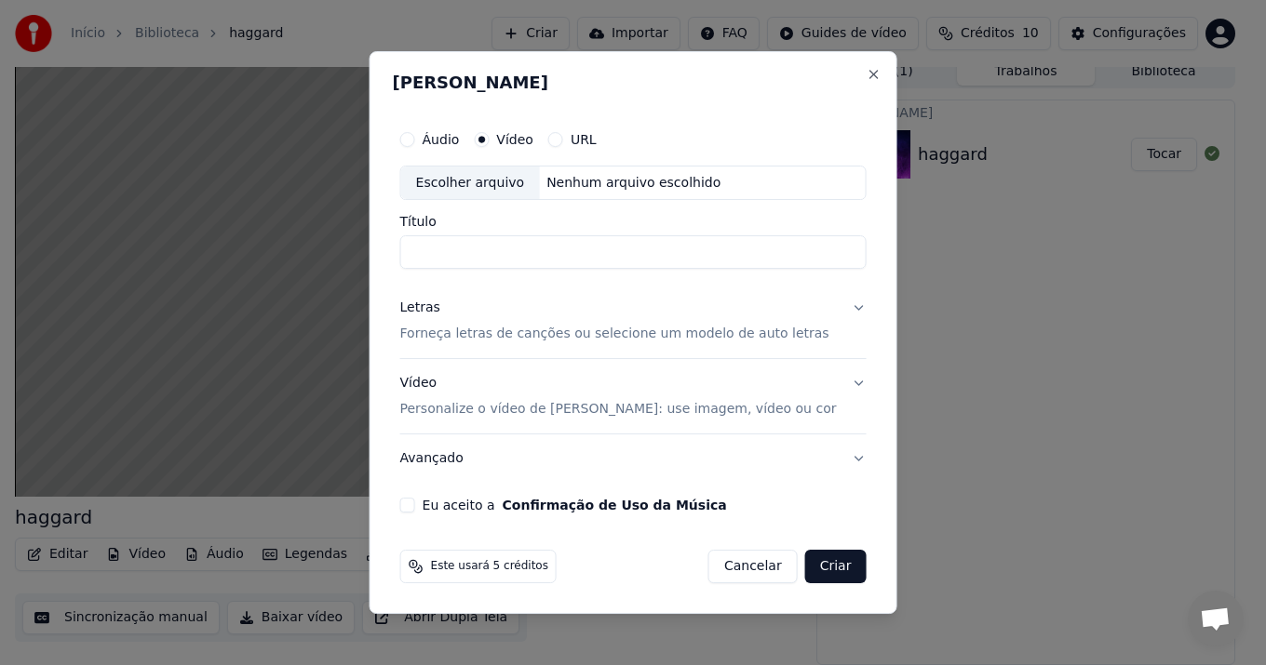
click at [563, 137] on button "URL" at bounding box center [555, 139] width 15 height 15
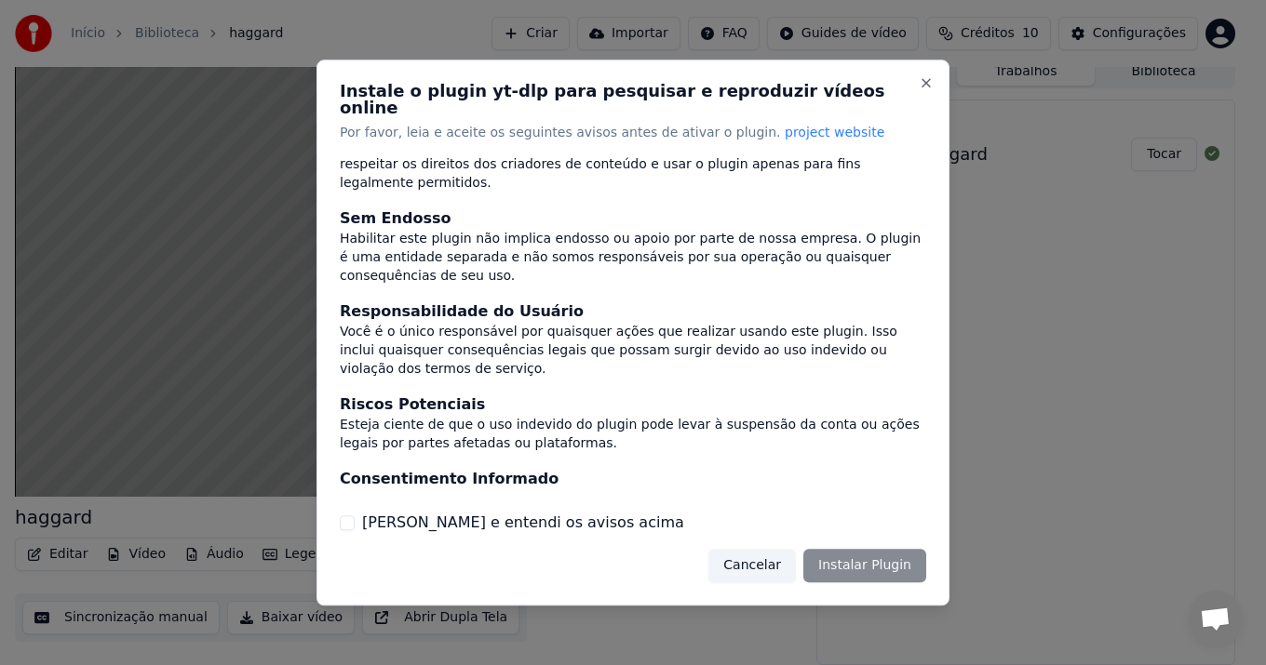
scroll to position [154, 0]
click at [349, 518] on button "[PERSON_NAME] e entendi os avisos acima" at bounding box center [347, 523] width 15 height 15
click at [880, 554] on button "Instalar Plugin" at bounding box center [864, 565] width 123 height 33
